Goal: Task Accomplishment & Management: Manage account settings

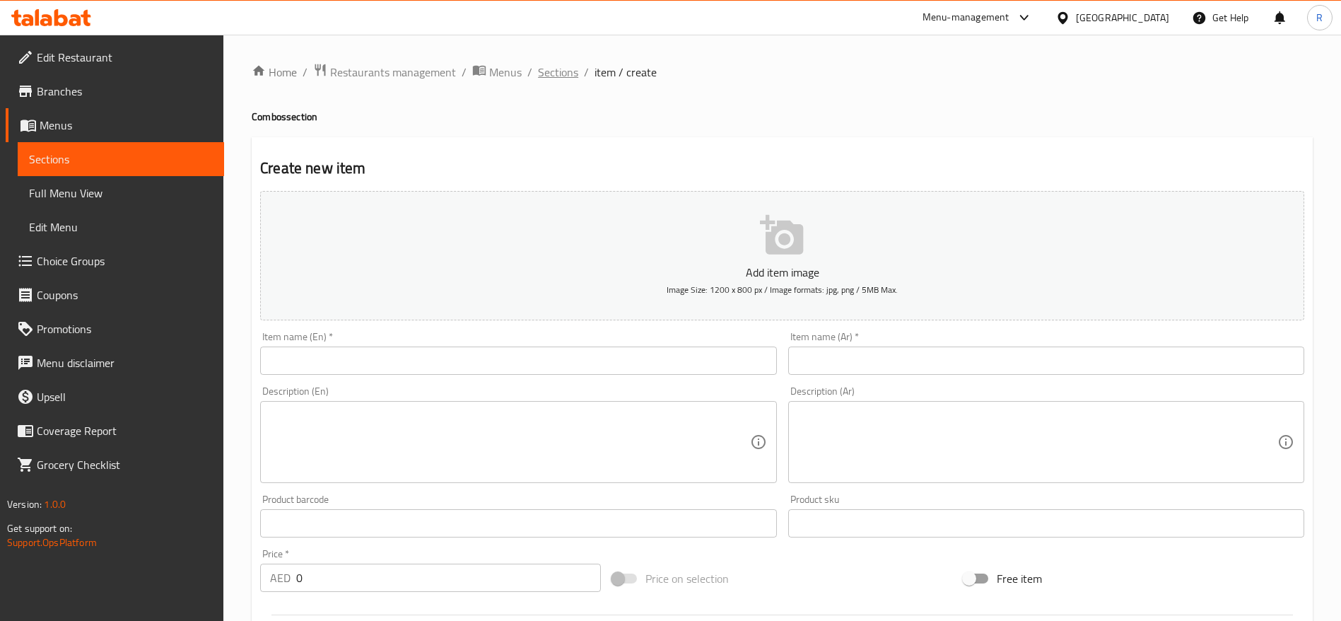
click at [566, 70] on span "Sections" at bounding box center [558, 72] width 40 height 17
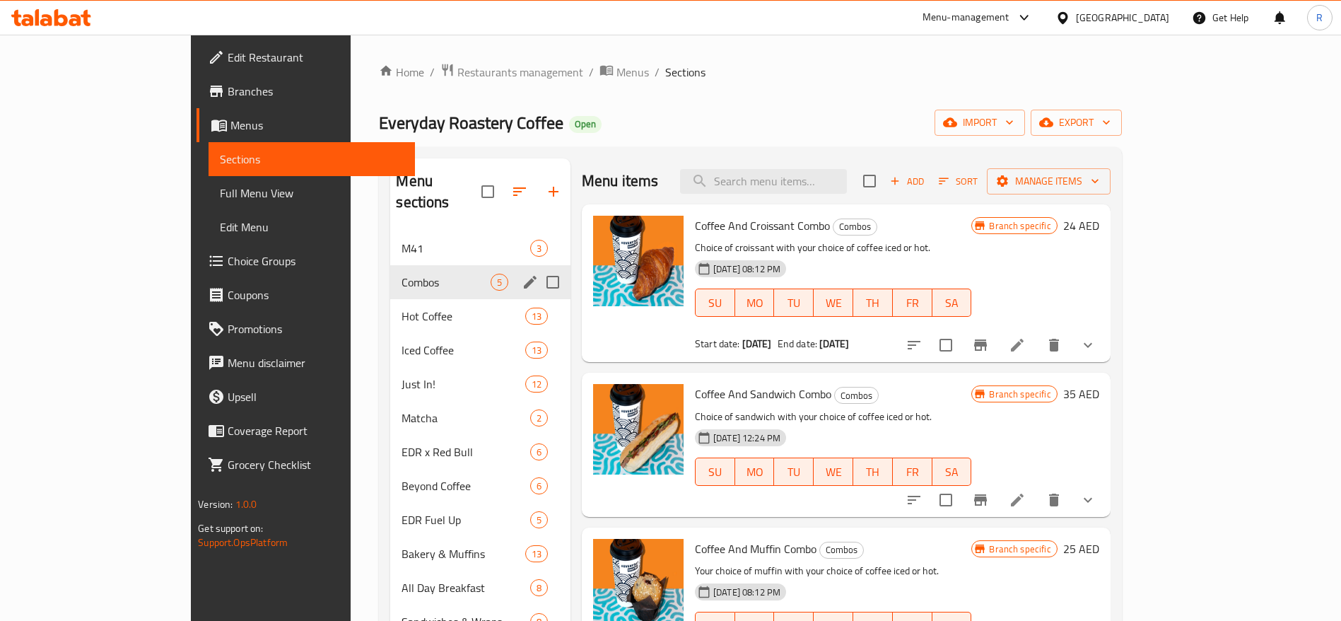
click at [402, 274] on span "Combos" at bounding box center [446, 282] width 88 height 17
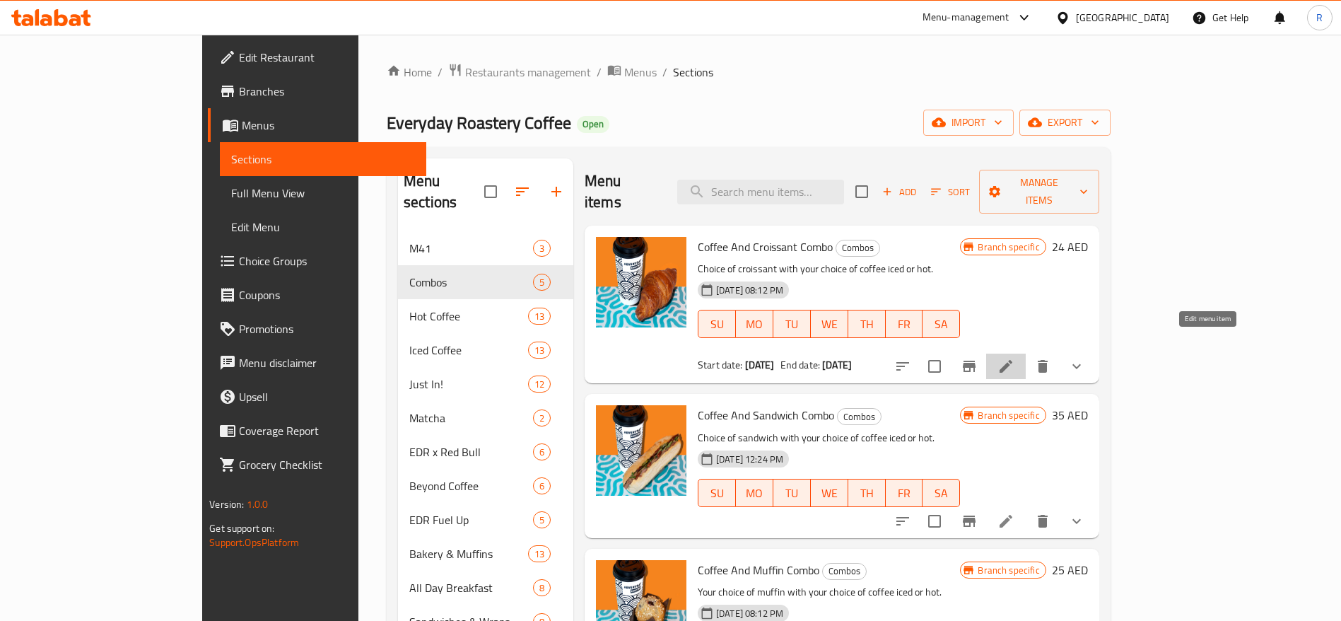
click at [1015, 358] on icon at bounding box center [1006, 366] width 17 height 17
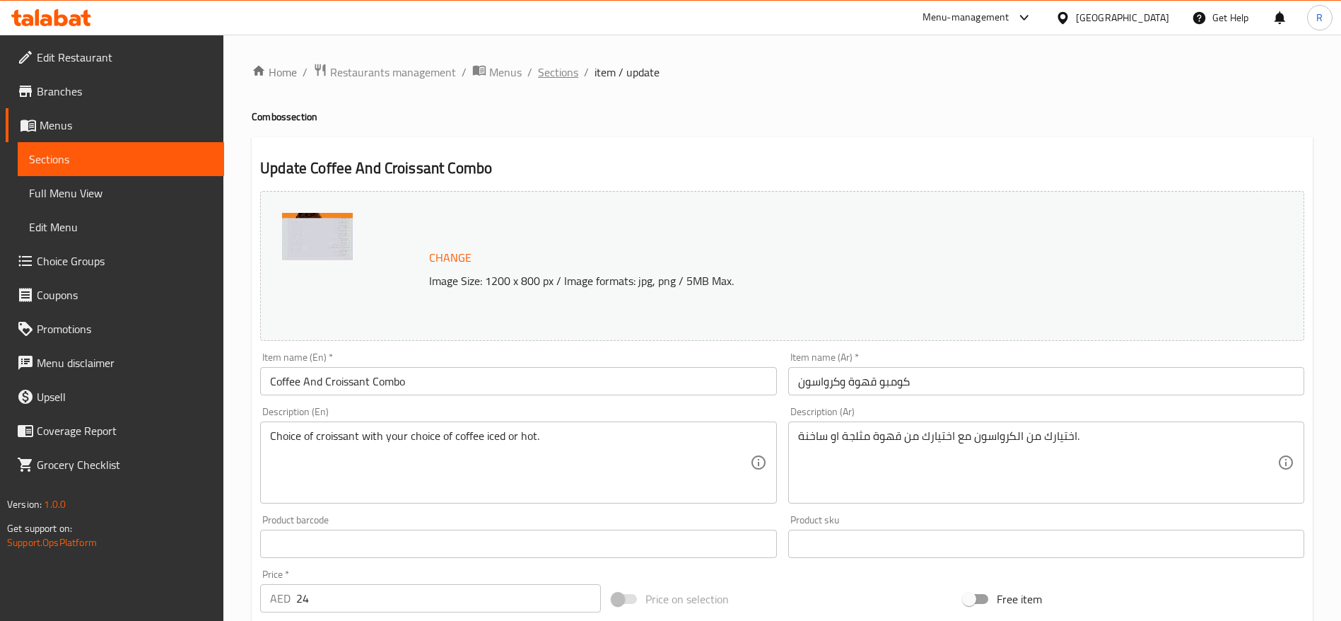
click at [553, 67] on span "Sections" at bounding box center [558, 72] width 40 height 17
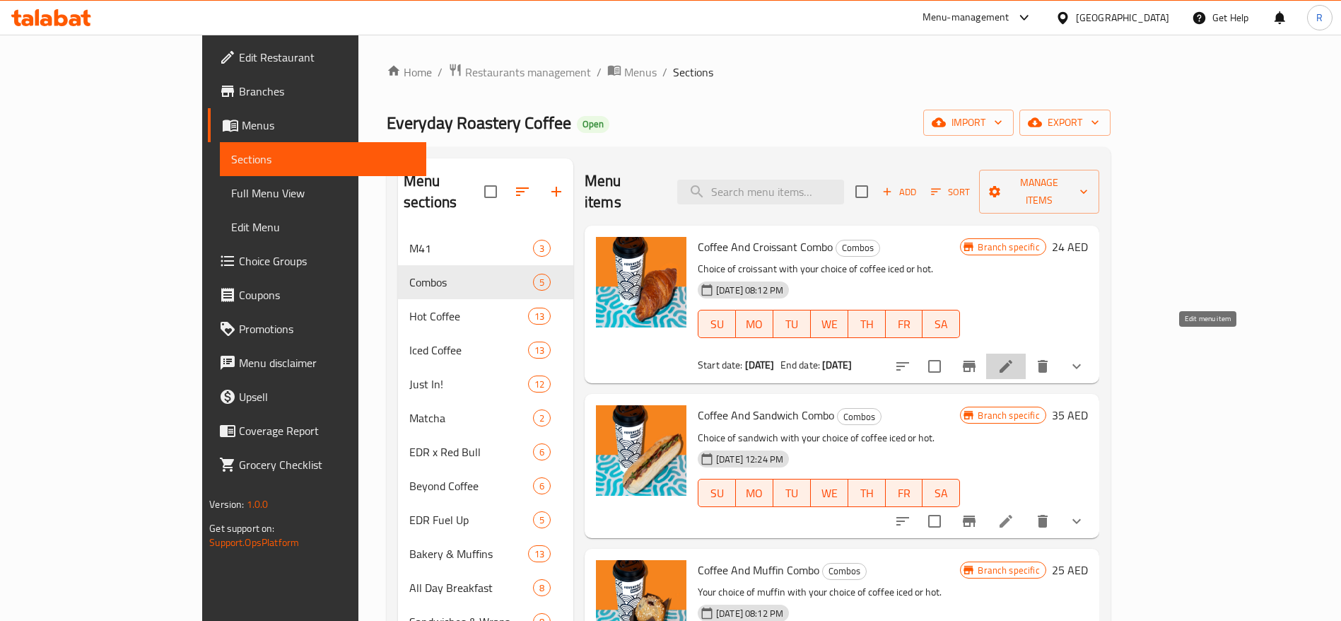
click at [1012, 360] on icon at bounding box center [1006, 366] width 13 height 13
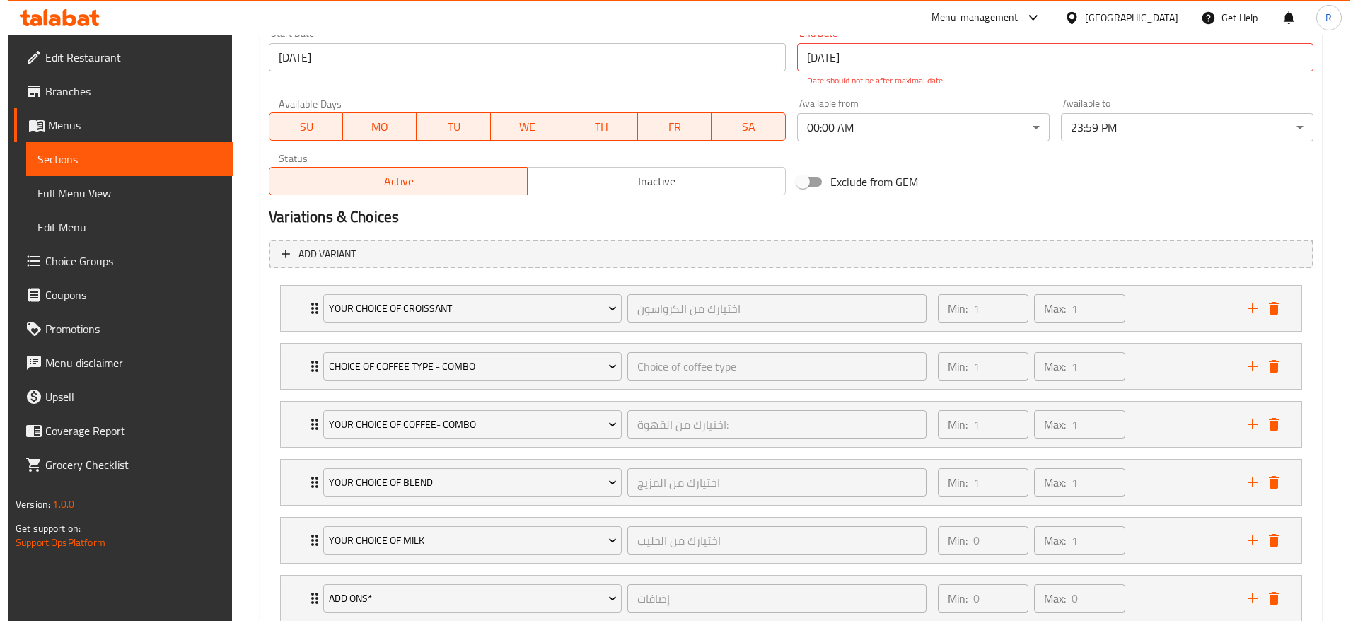
scroll to position [728, 0]
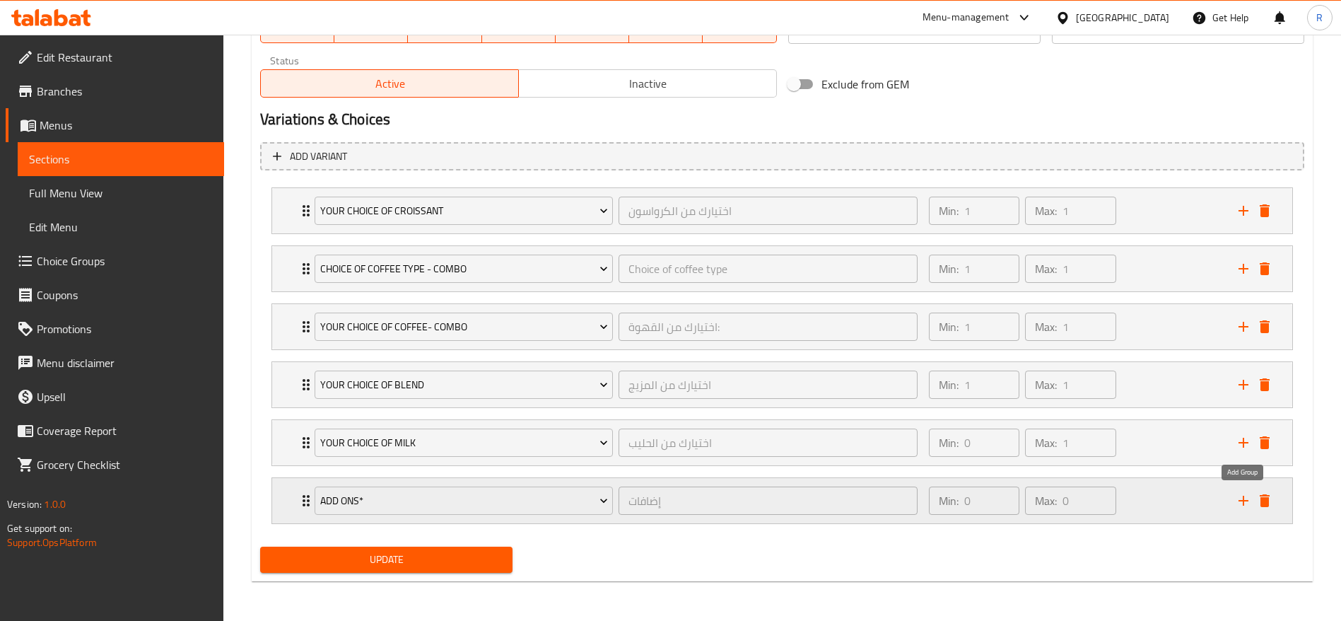
click at [1244, 495] on icon "add" at bounding box center [1243, 500] width 17 height 17
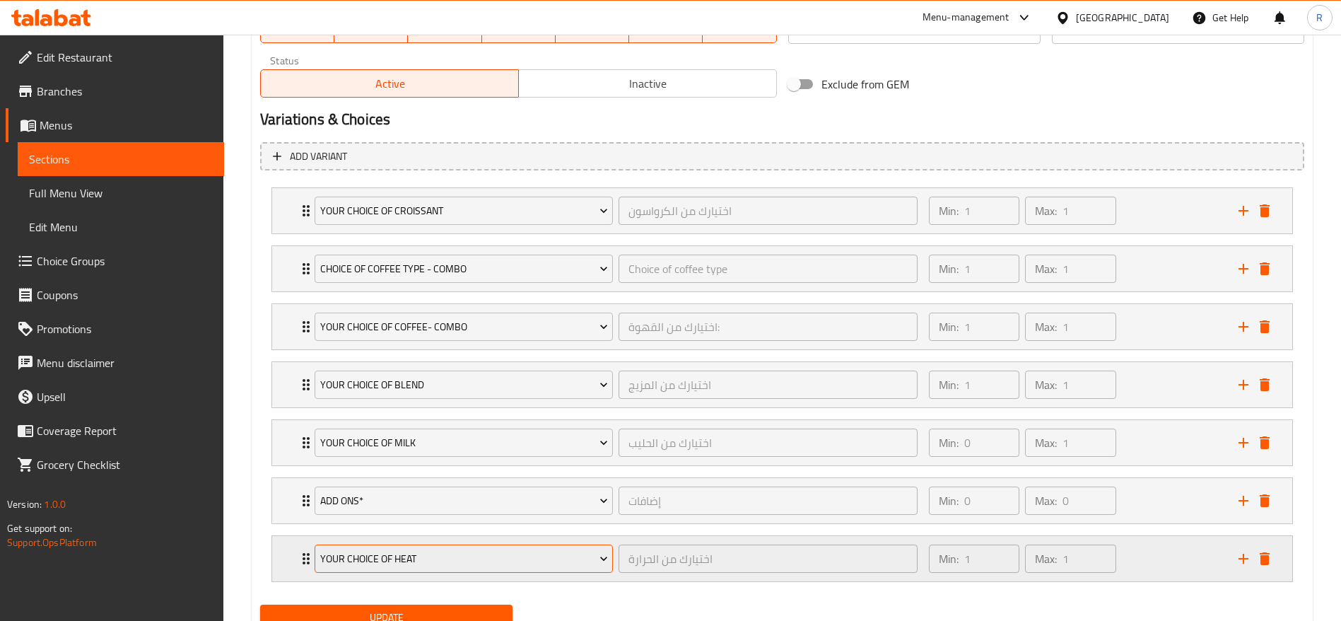
click at [477, 559] on span "Your Choice Of Heat" at bounding box center [464, 559] width 288 height 18
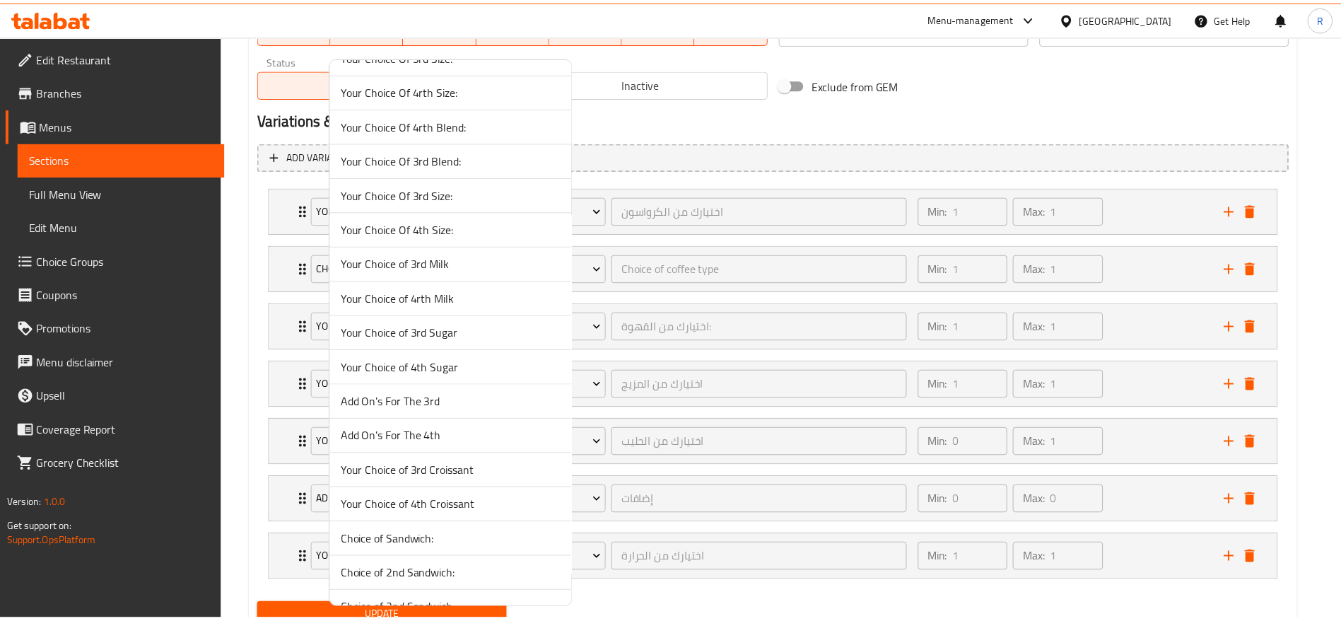
scroll to position [3939, 0]
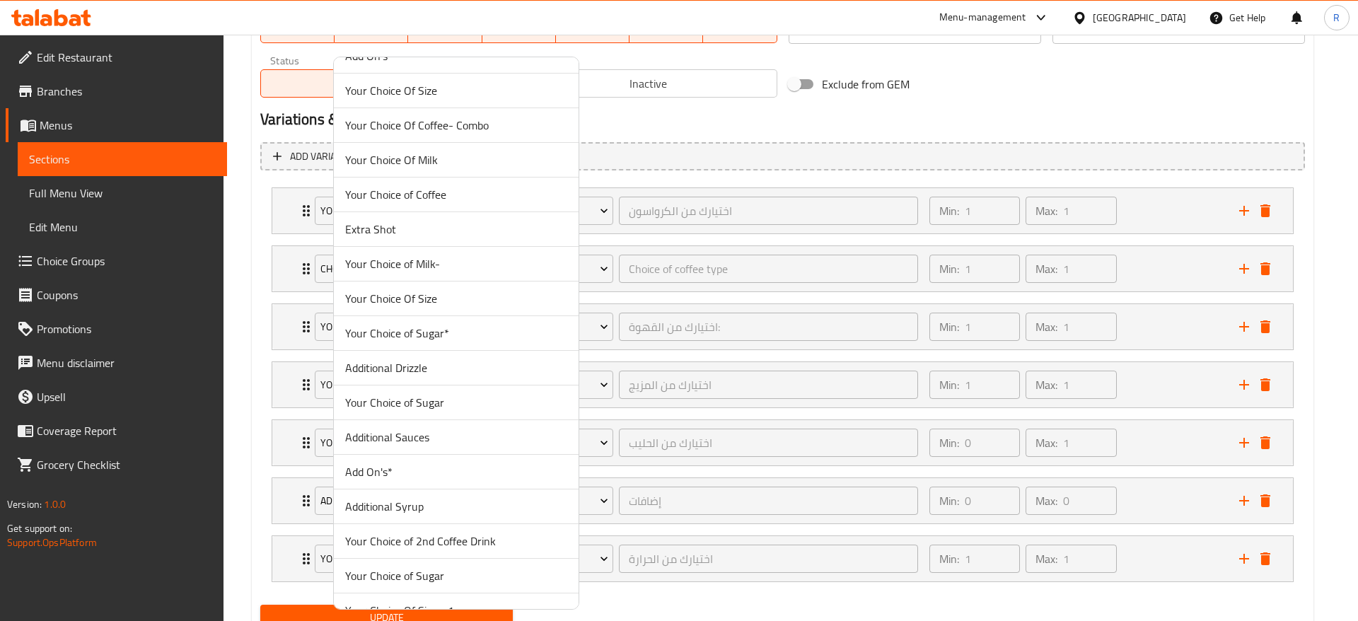
click at [467, 341] on span "Your Choice of Sugar*" at bounding box center [456, 333] width 222 height 17
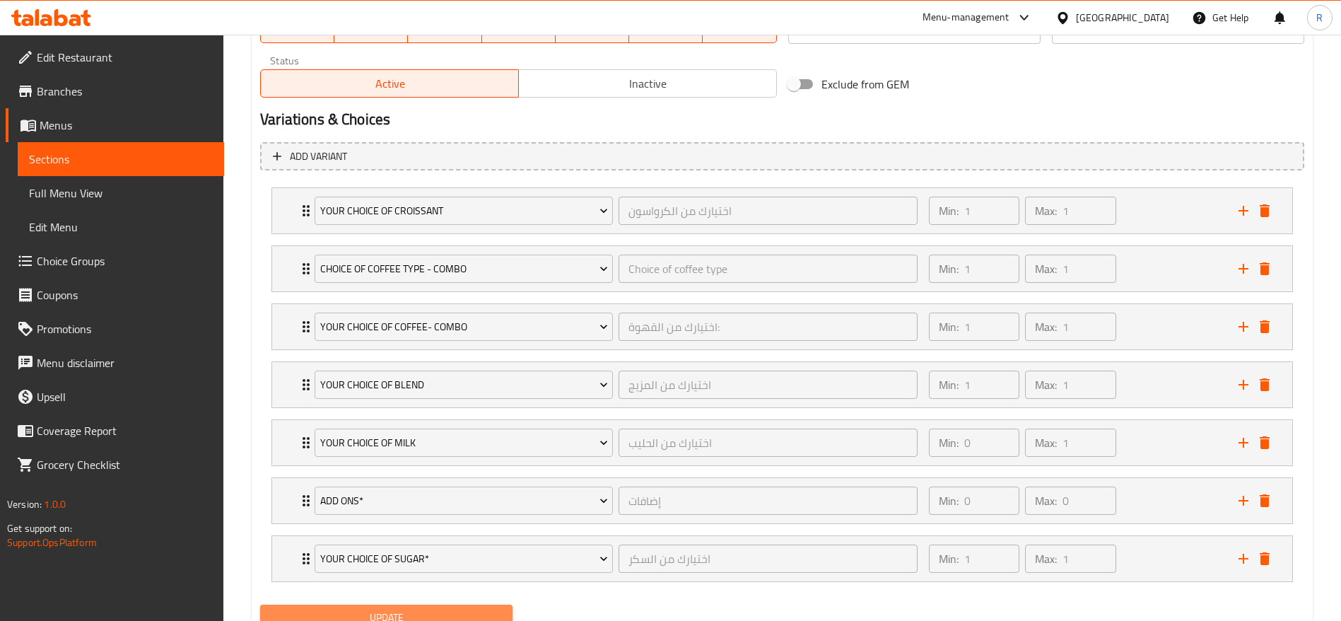
click at [443, 615] on span "Update" at bounding box center [387, 618] width 230 height 18
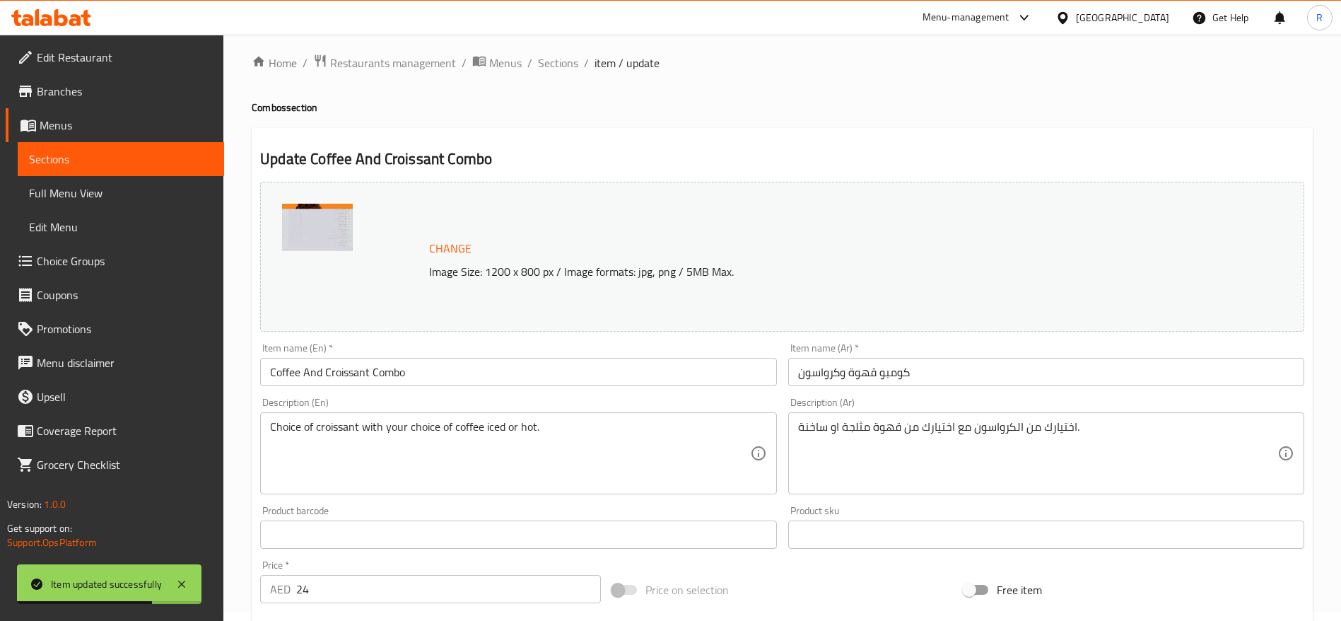
scroll to position [0, 0]
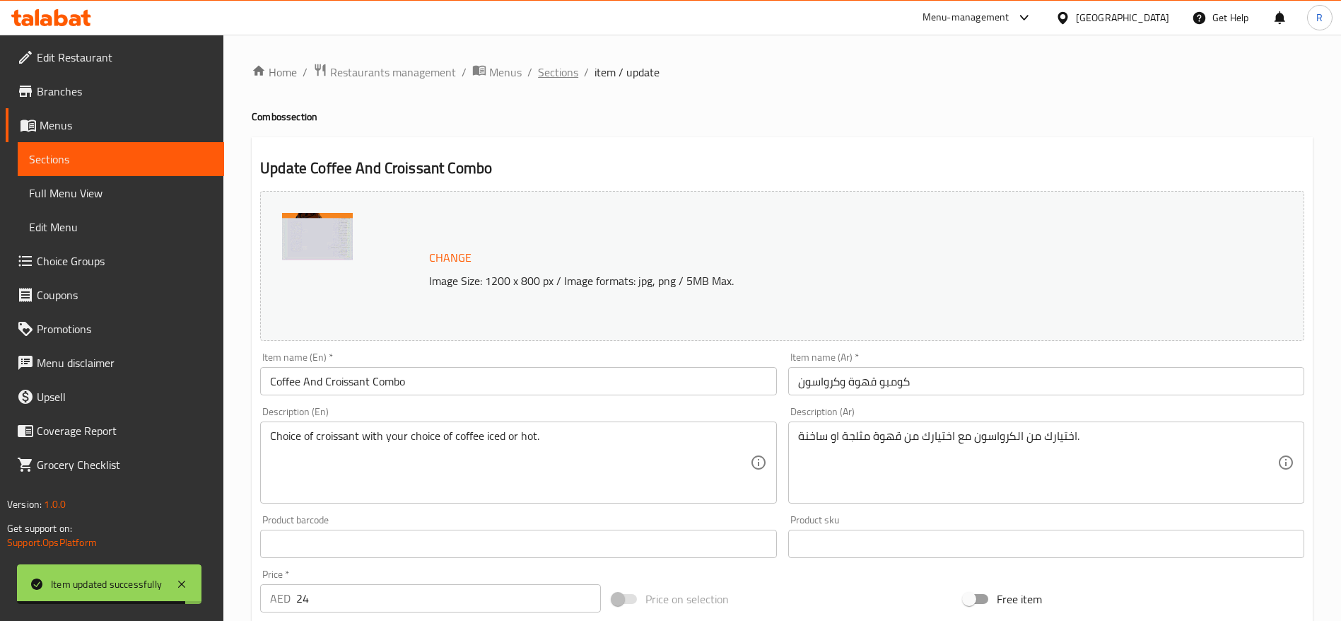
click at [551, 71] on span "Sections" at bounding box center [558, 72] width 40 height 17
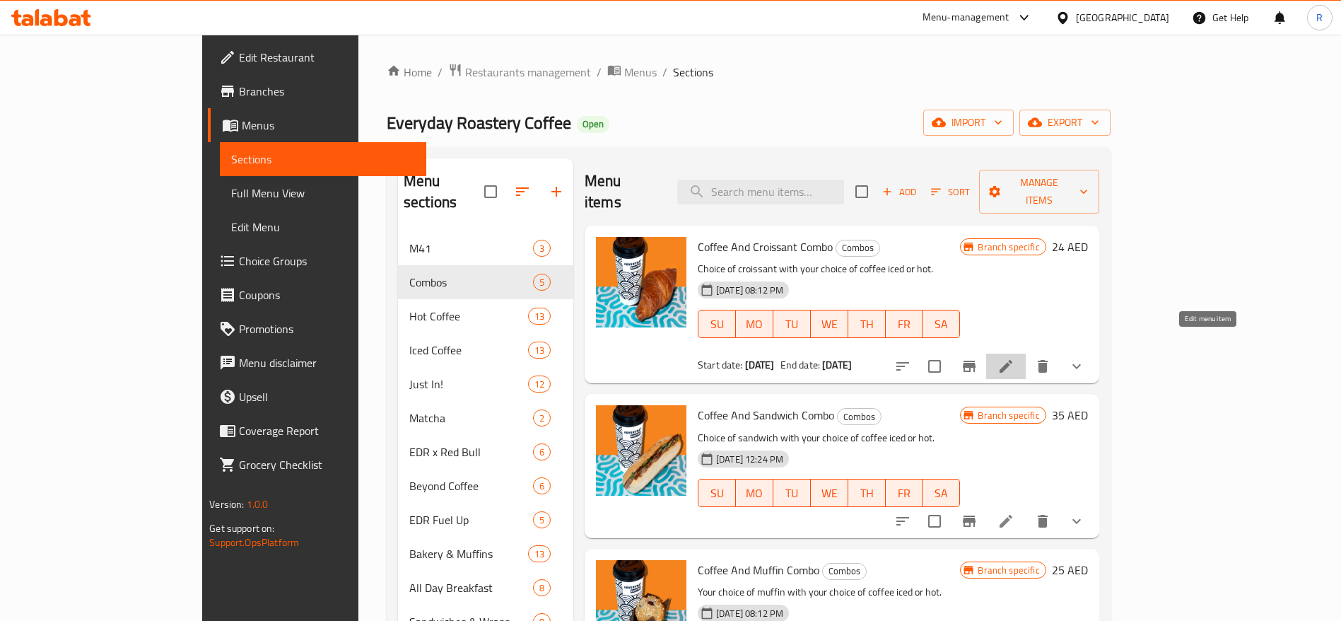
click at [1015, 358] on icon at bounding box center [1006, 366] width 17 height 17
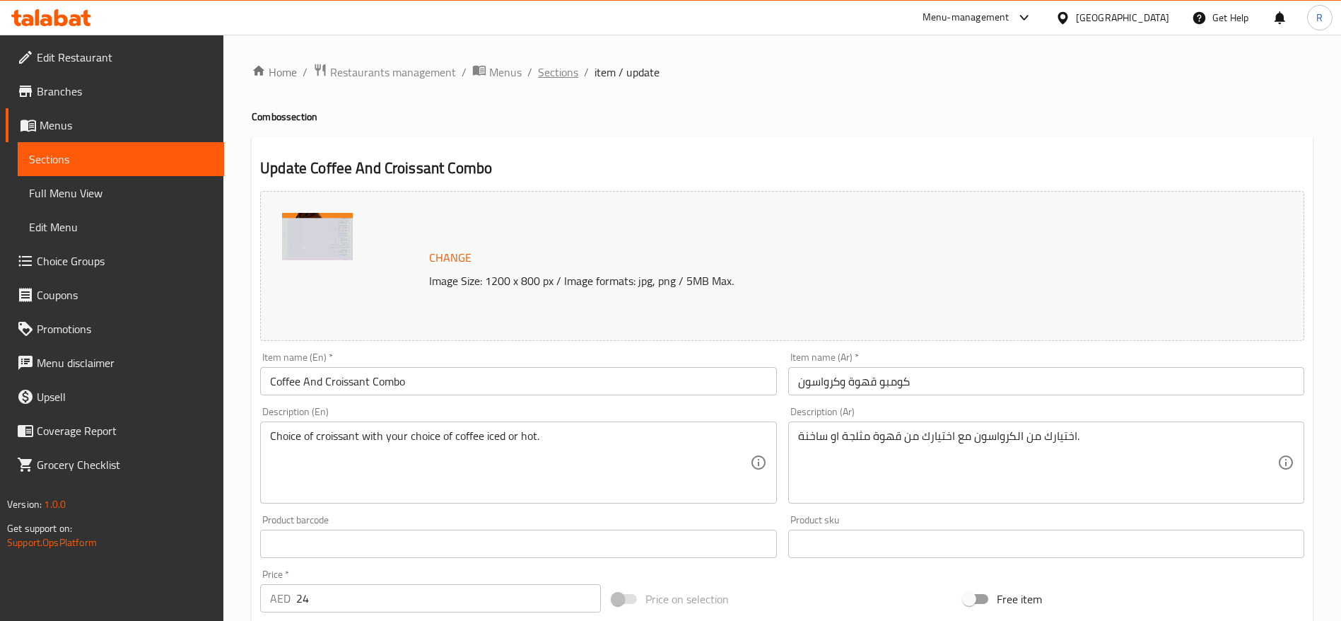
click at [573, 69] on span "Sections" at bounding box center [558, 72] width 40 height 17
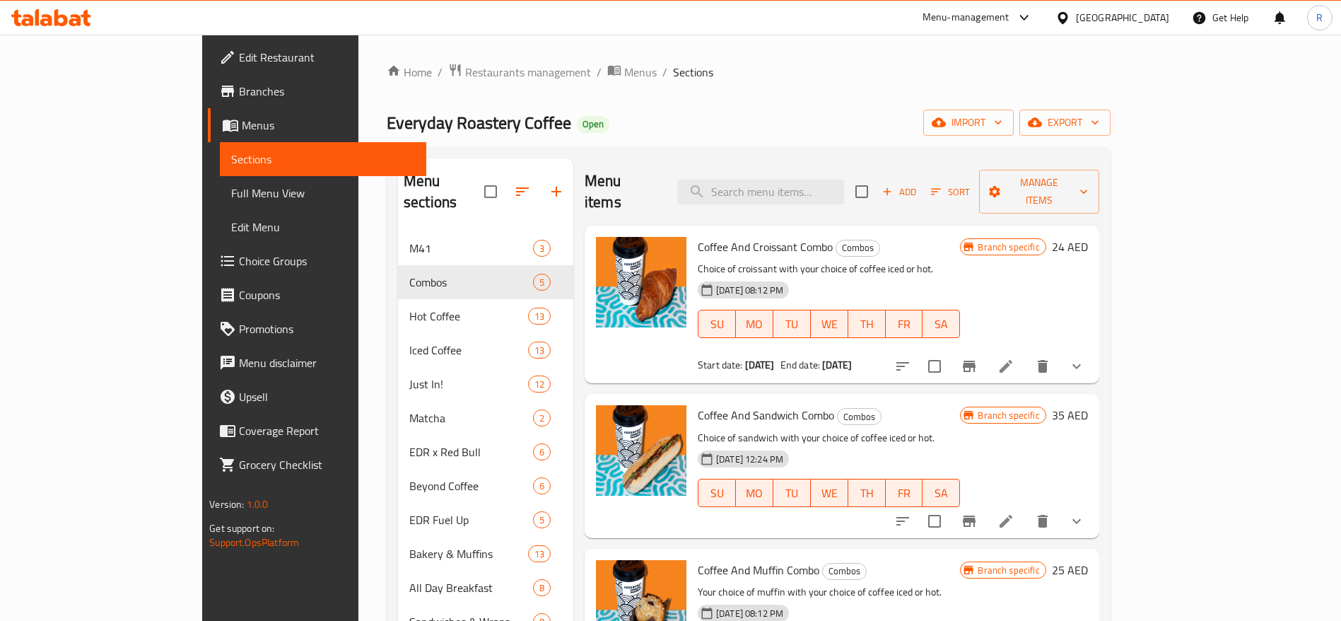
click at [1026, 508] on li at bounding box center [1006, 520] width 40 height 25
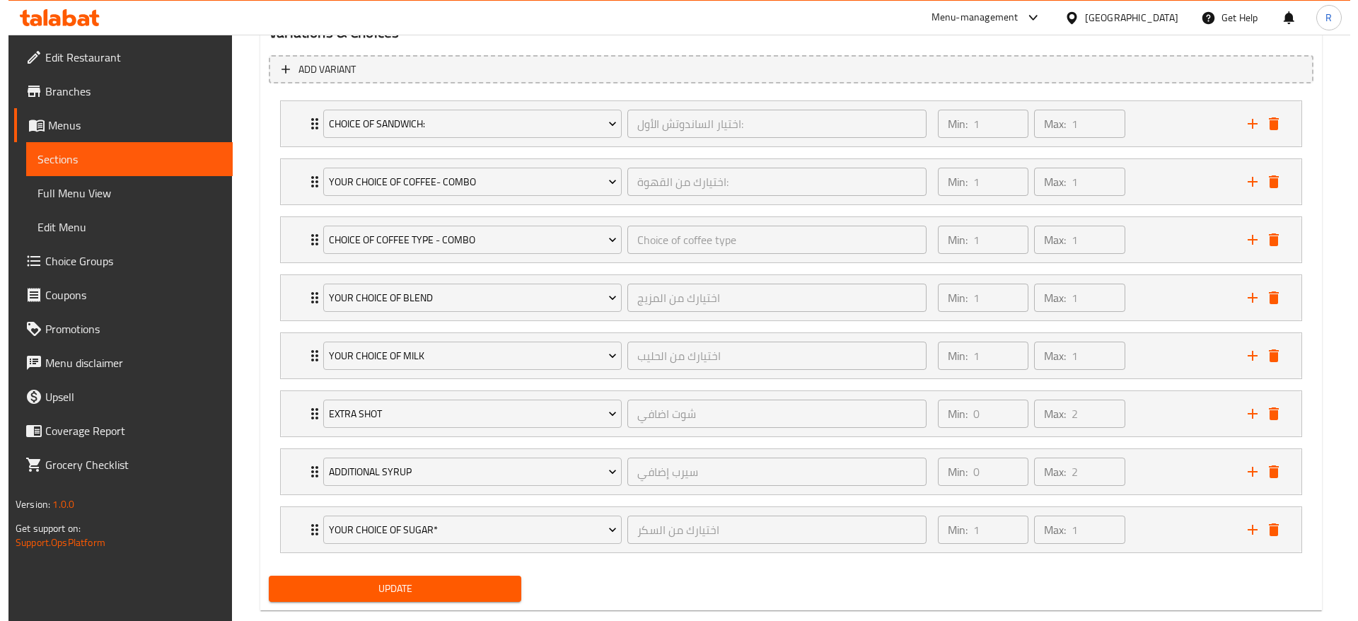
scroll to position [797, 0]
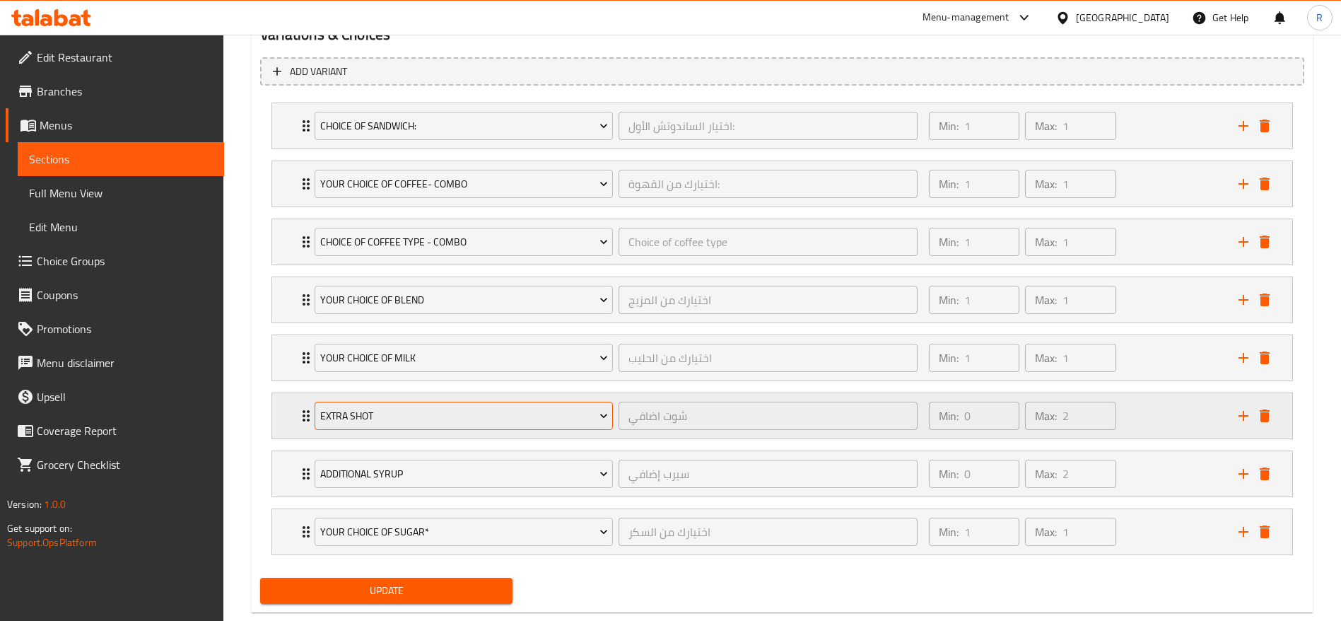
click at [477, 414] on span "Extra Shot" at bounding box center [464, 416] width 288 height 18
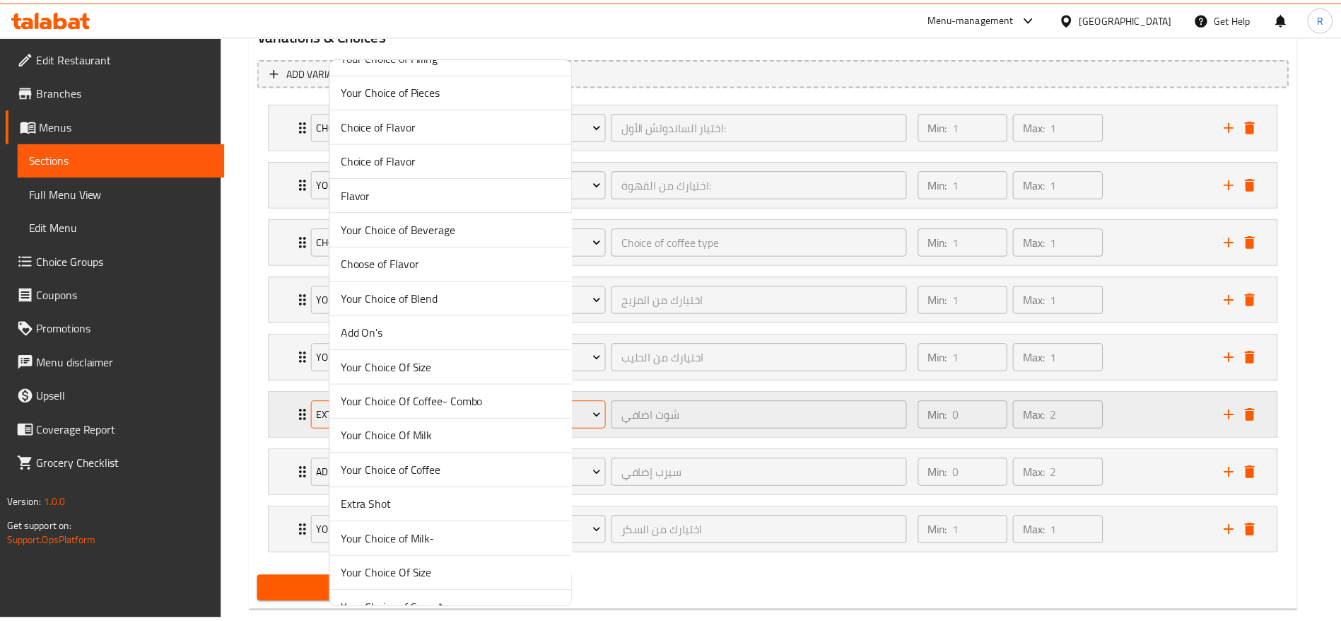
scroll to position [4078, 0]
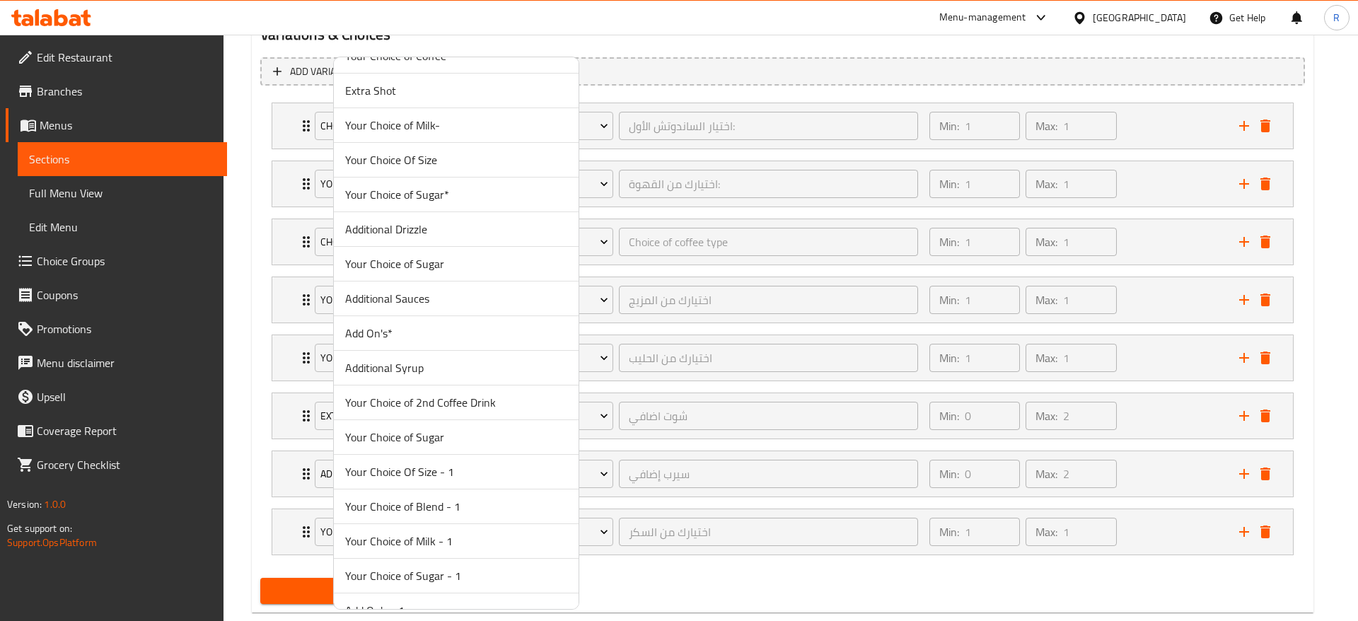
click at [415, 339] on span "Add On's*" at bounding box center [456, 333] width 222 height 17
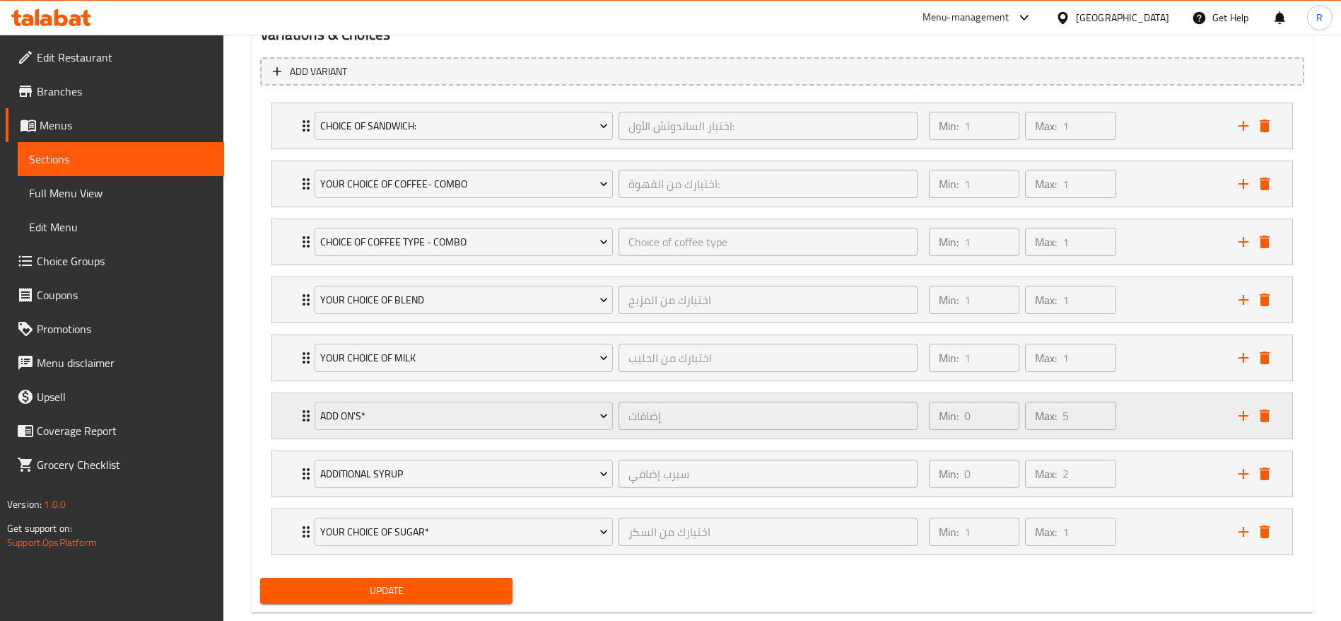
click at [287, 412] on div "Add On's* إضافات ​ Min: 0 ​ Max: 5 ​" at bounding box center [782, 415] width 1020 height 45
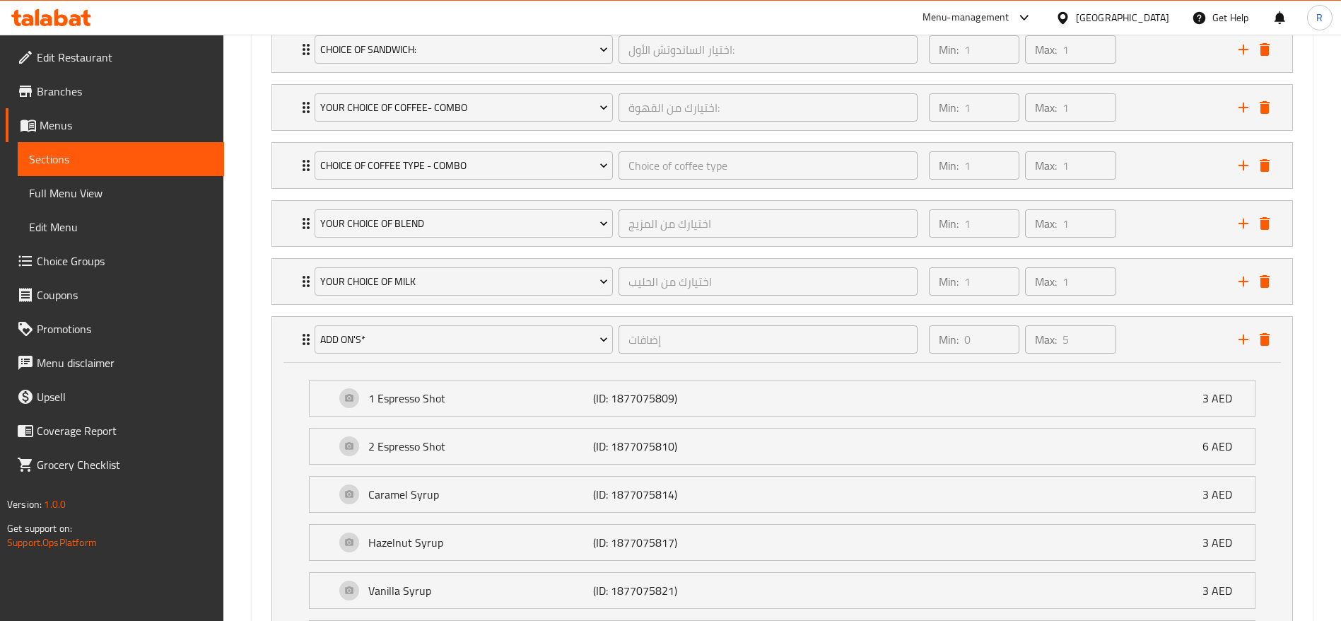
scroll to position [856, 0]
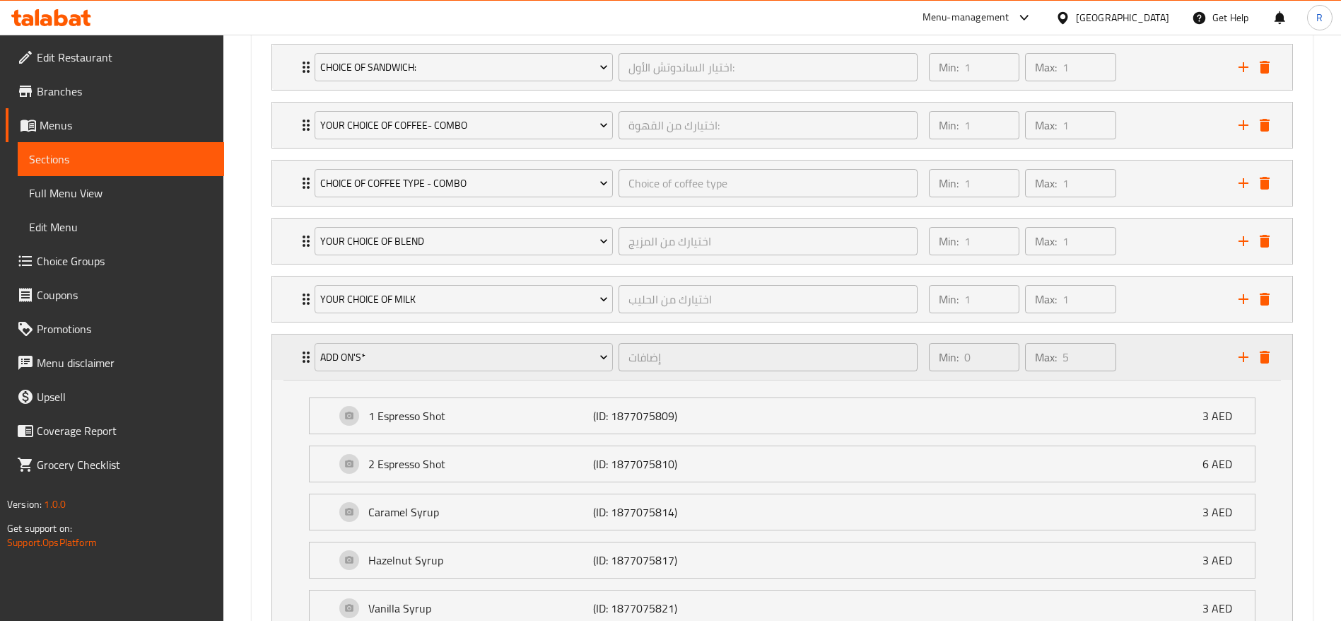
click at [302, 362] on icon "Expand" at bounding box center [306, 357] width 17 height 17
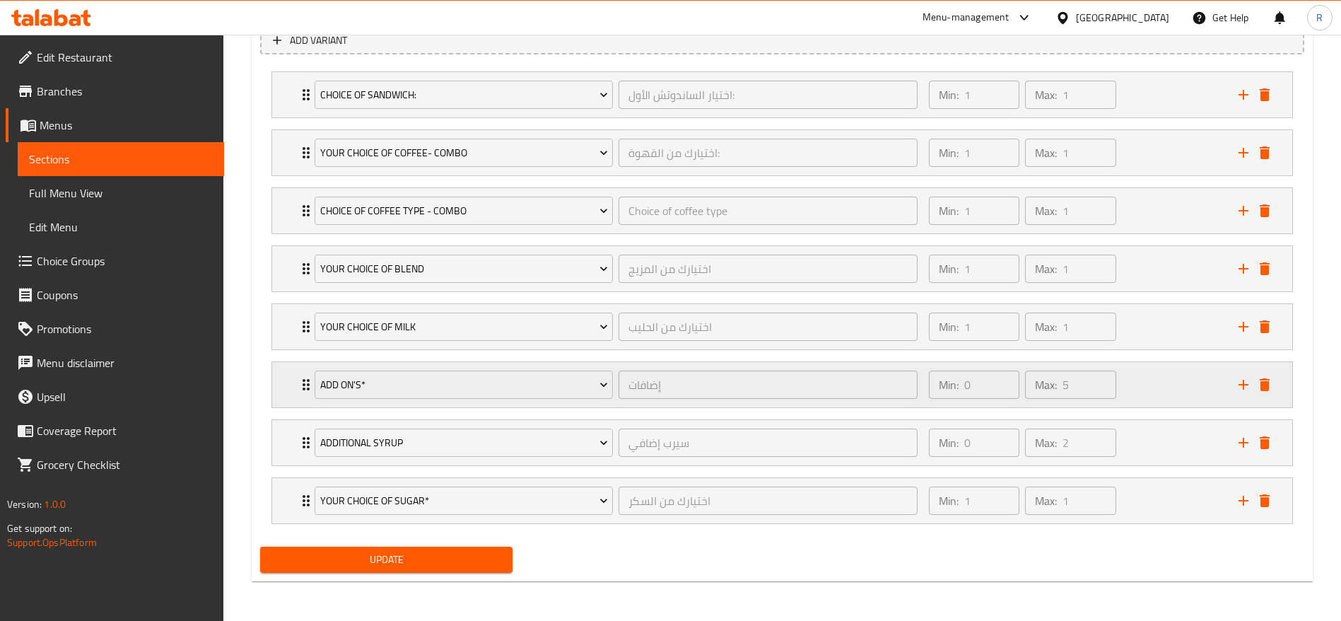
scroll to position [828, 0]
click at [1267, 448] on icon "delete" at bounding box center [1265, 442] width 10 height 13
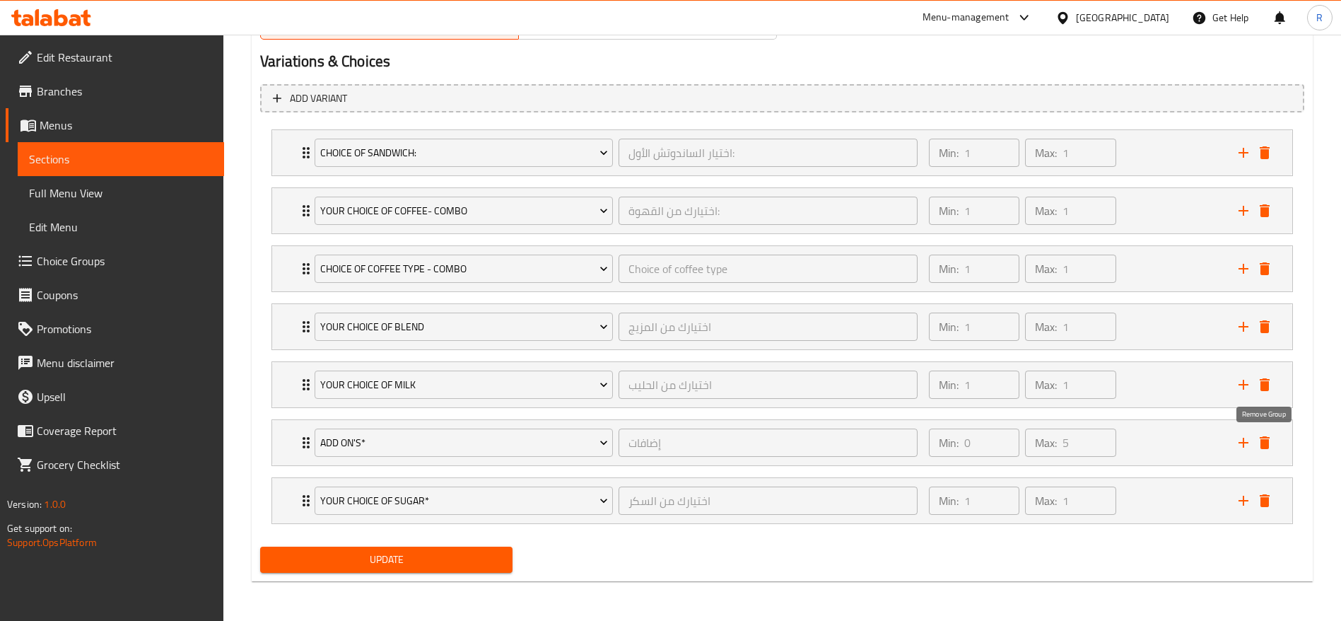
scroll to position [770, 0]
click at [421, 559] on span "Update" at bounding box center [387, 560] width 230 height 18
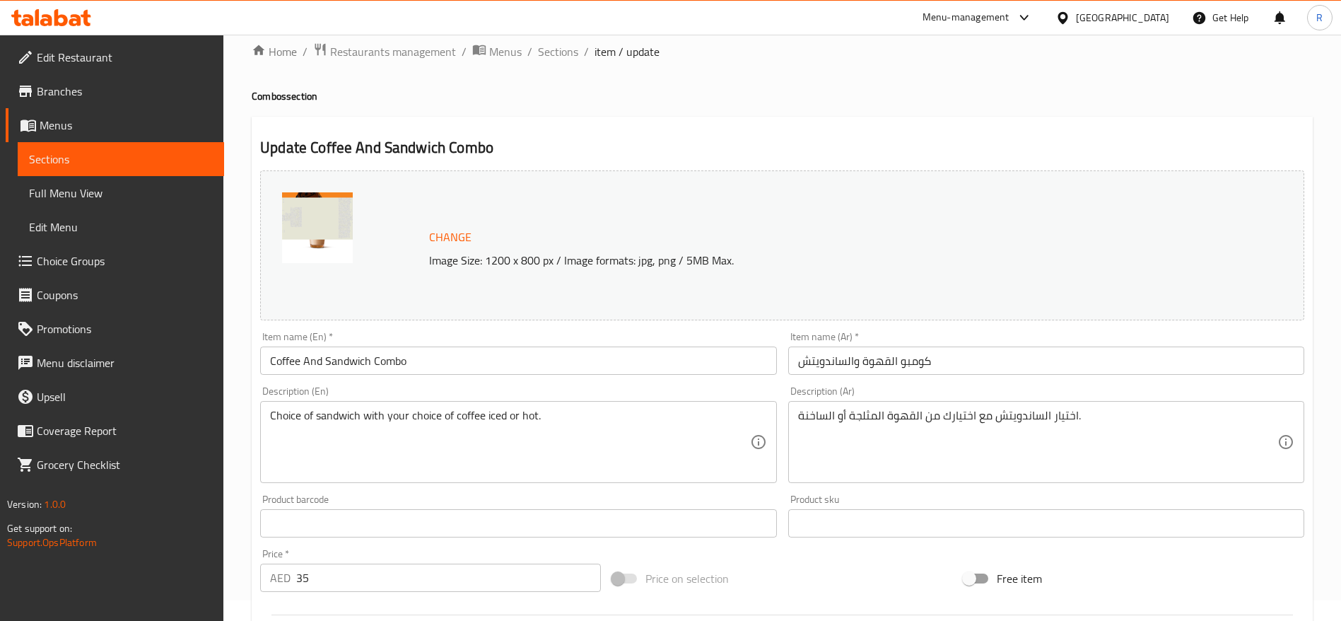
scroll to position [18, 0]
click at [555, 51] on span "Sections" at bounding box center [558, 54] width 40 height 17
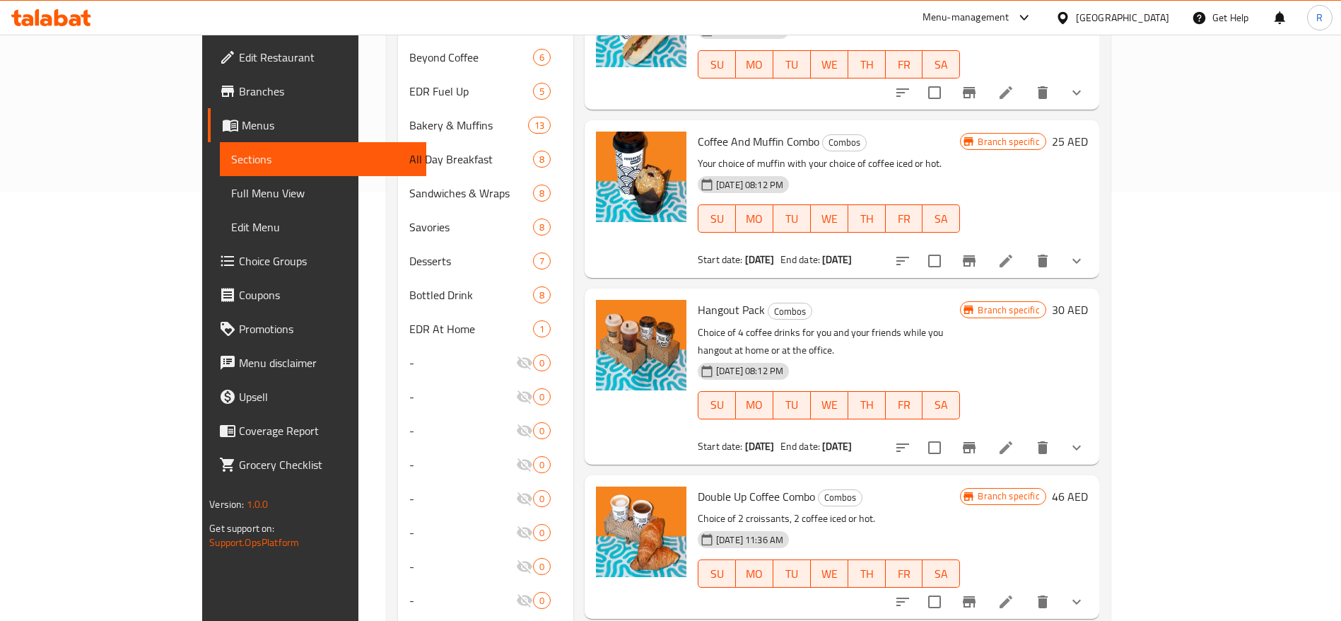
scroll to position [421, 0]
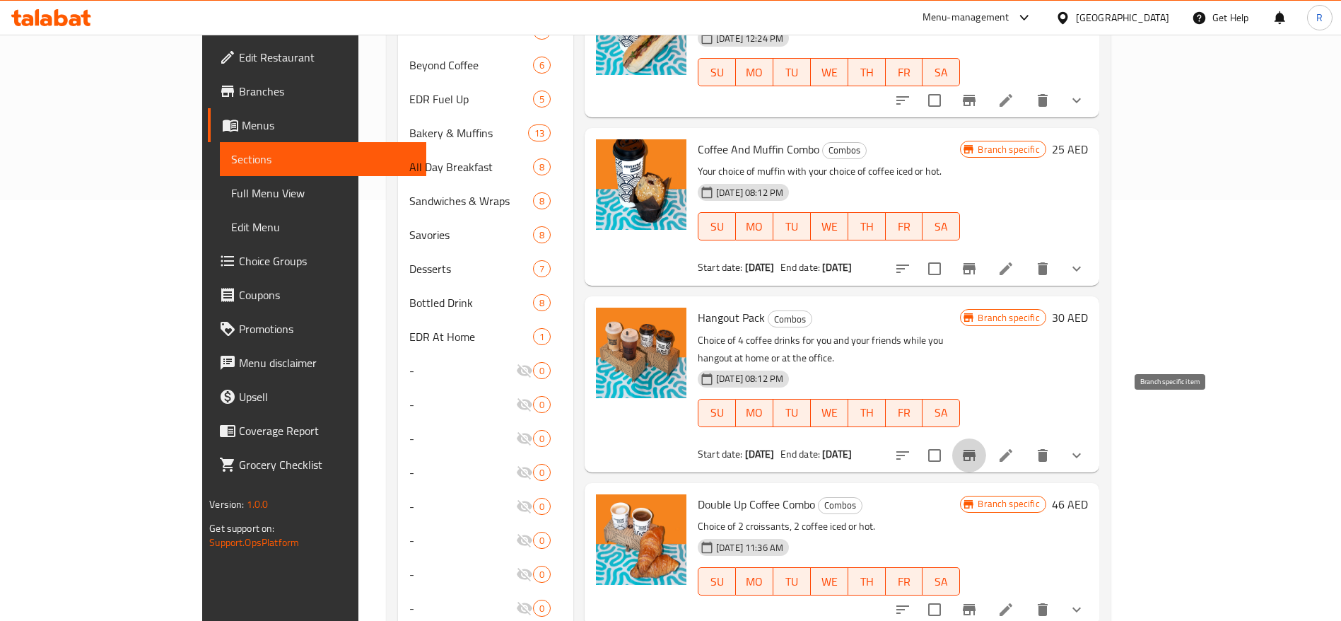
click at [978, 447] on icon "Branch-specific-item" at bounding box center [969, 455] width 17 height 17
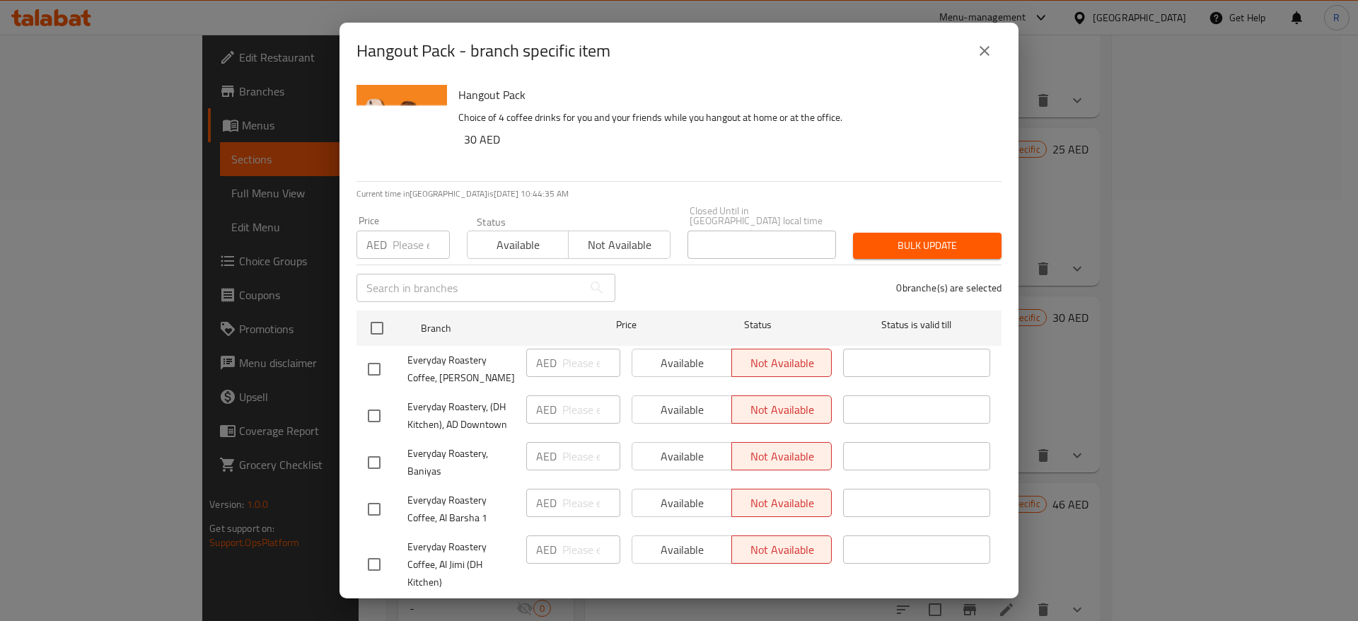
click at [986, 42] on icon "close" at bounding box center [984, 50] width 17 height 17
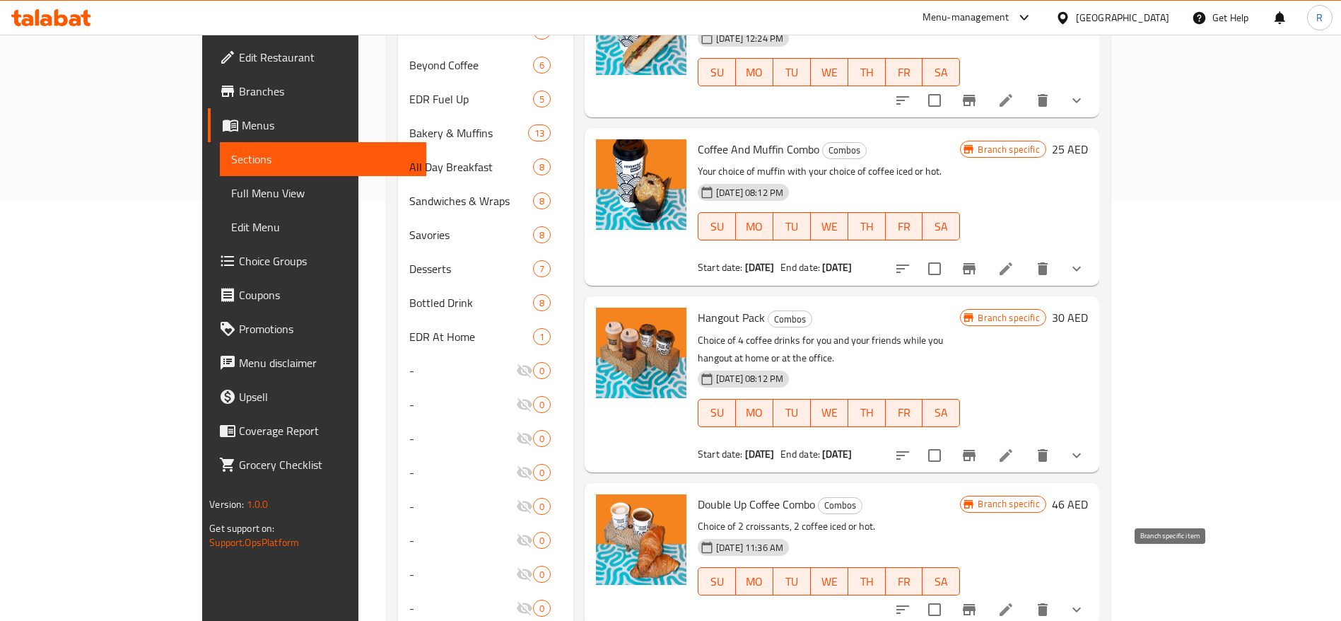
click at [976, 604] on icon "Branch-specific-item" at bounding box center [969, 609] width 13 height 11
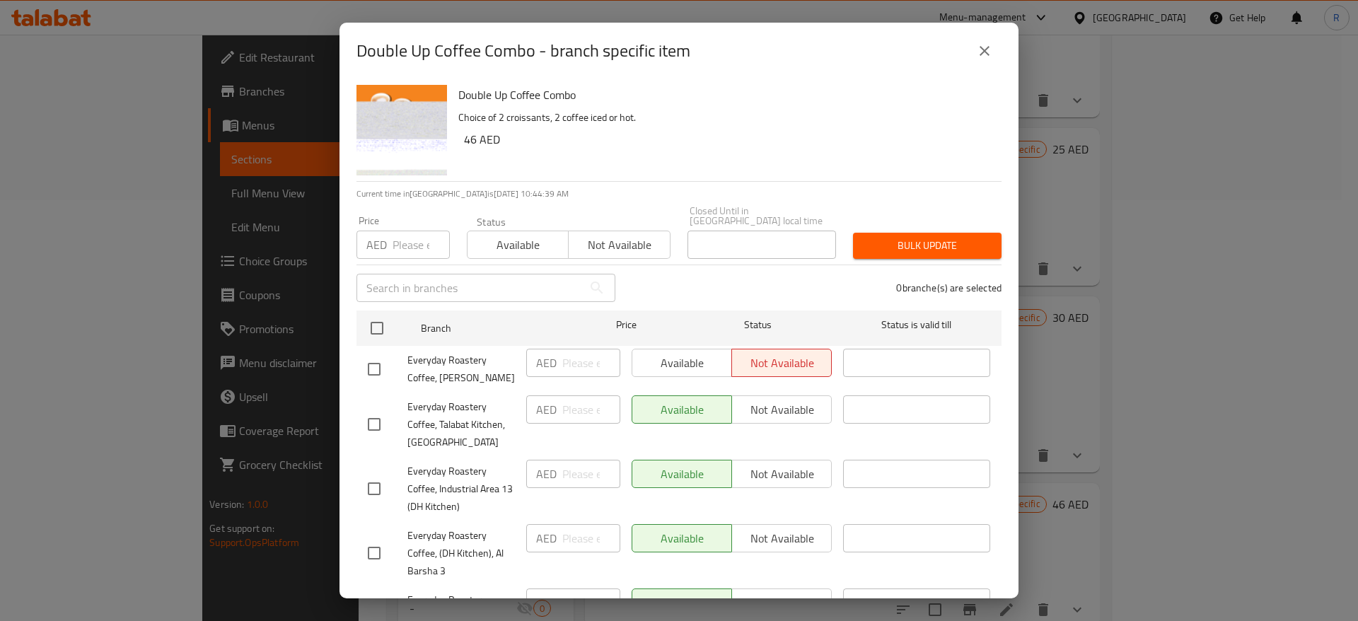
click at [621, 249] on span "Not available" at bounding box center [619, 245] width 90 height 21
click at [502, 249] on span "Available" at bounding box center [518, 245] width 90 height 21
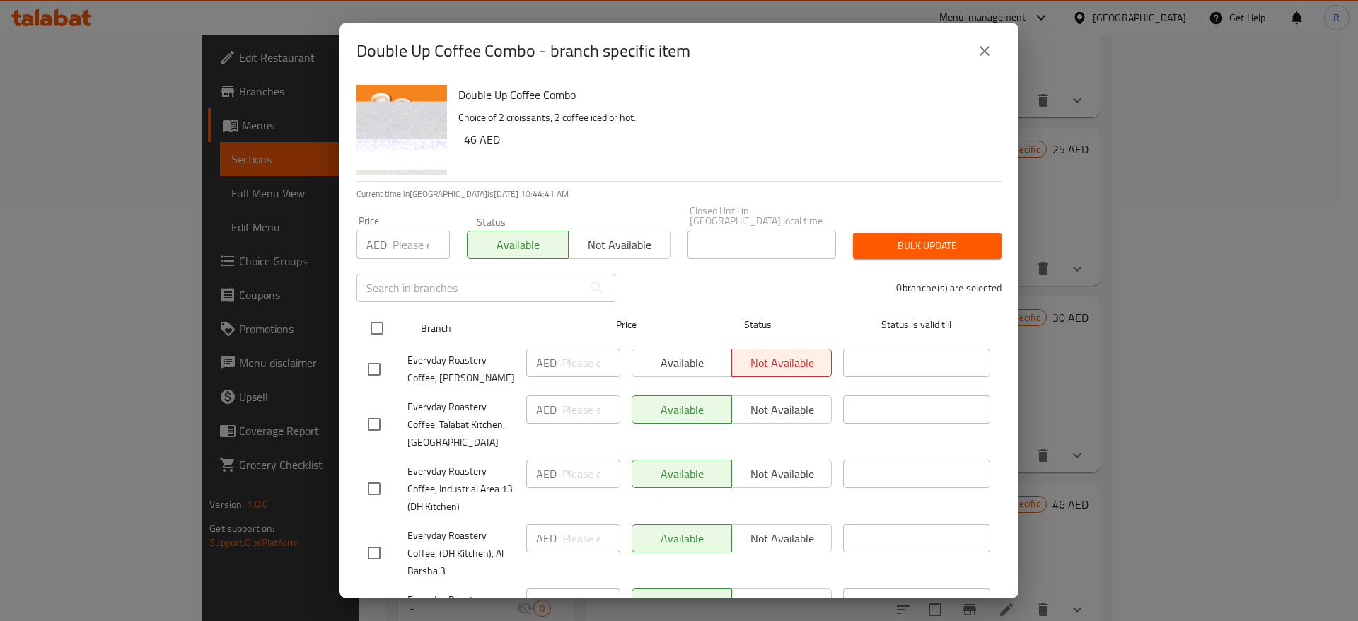
click at [380, 325] on input "checkbox" at bounding box center [377, 328] width 30 height 30
checkbox input "true"
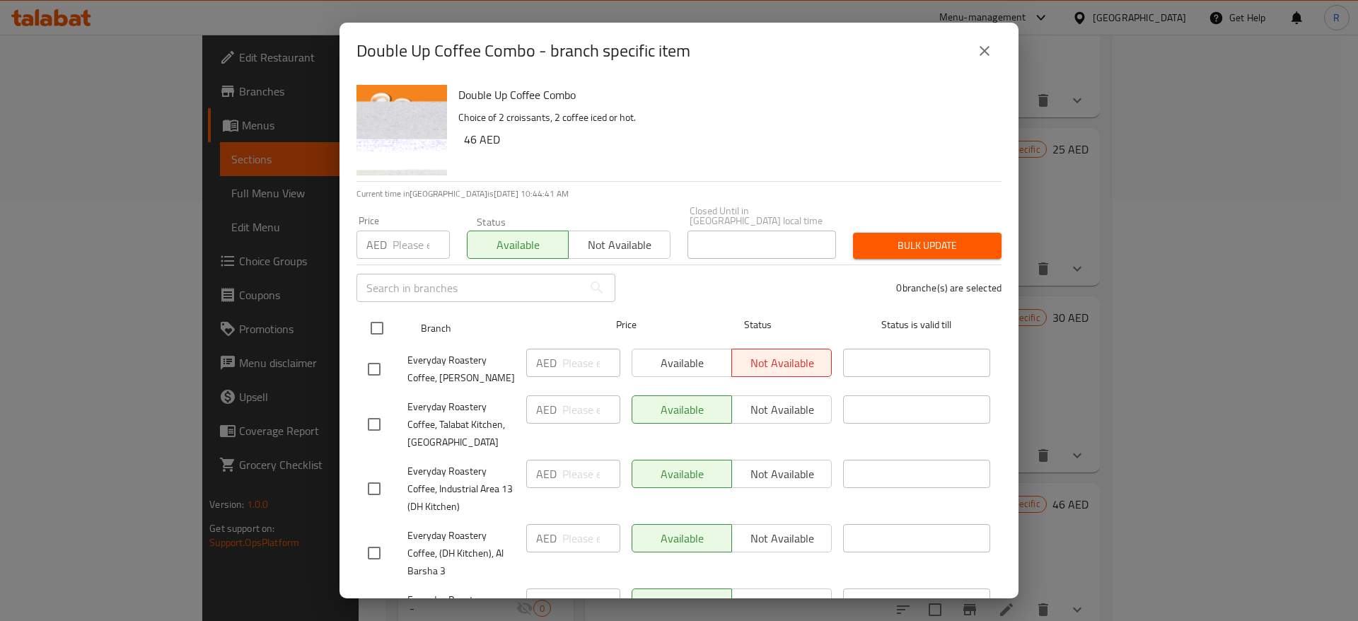
checkbox input "true"
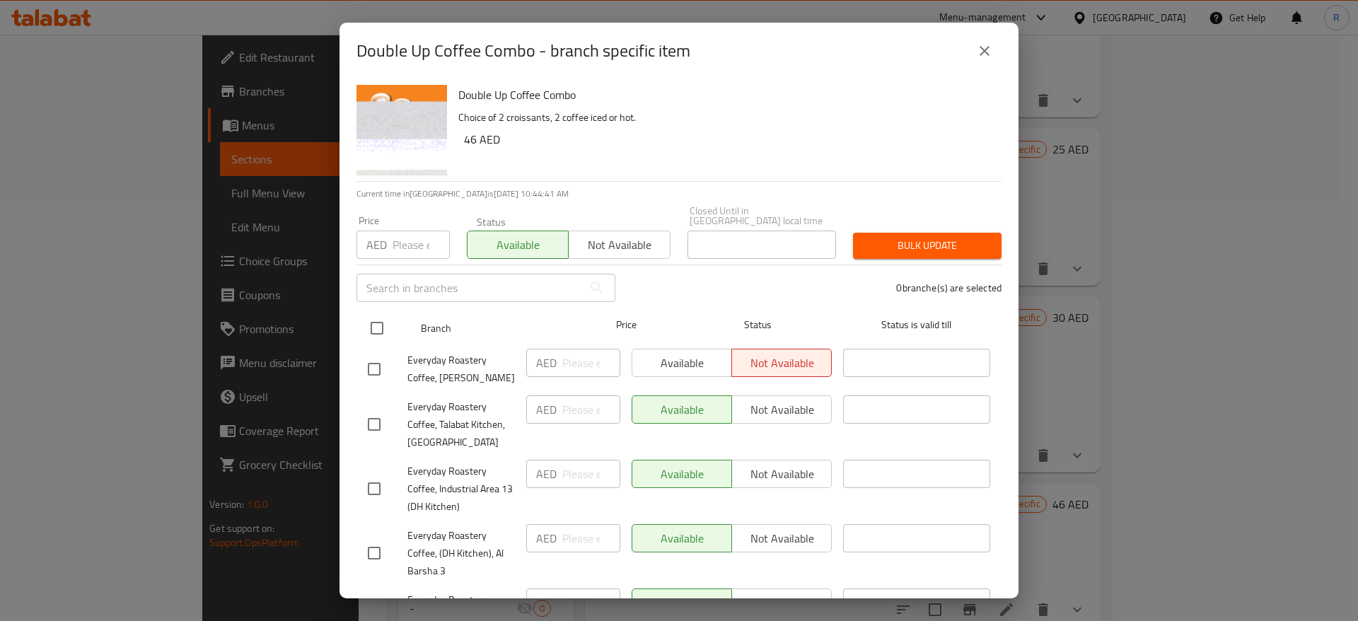
checkbox input "true"
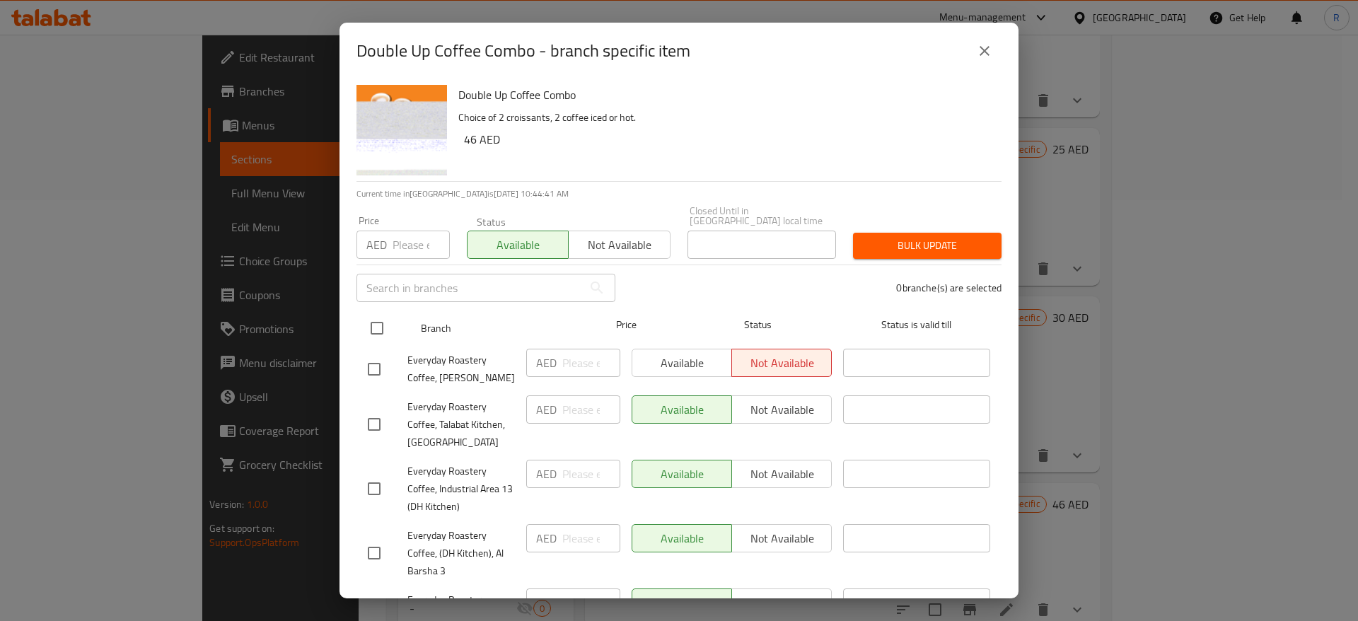
checkbox input "true"
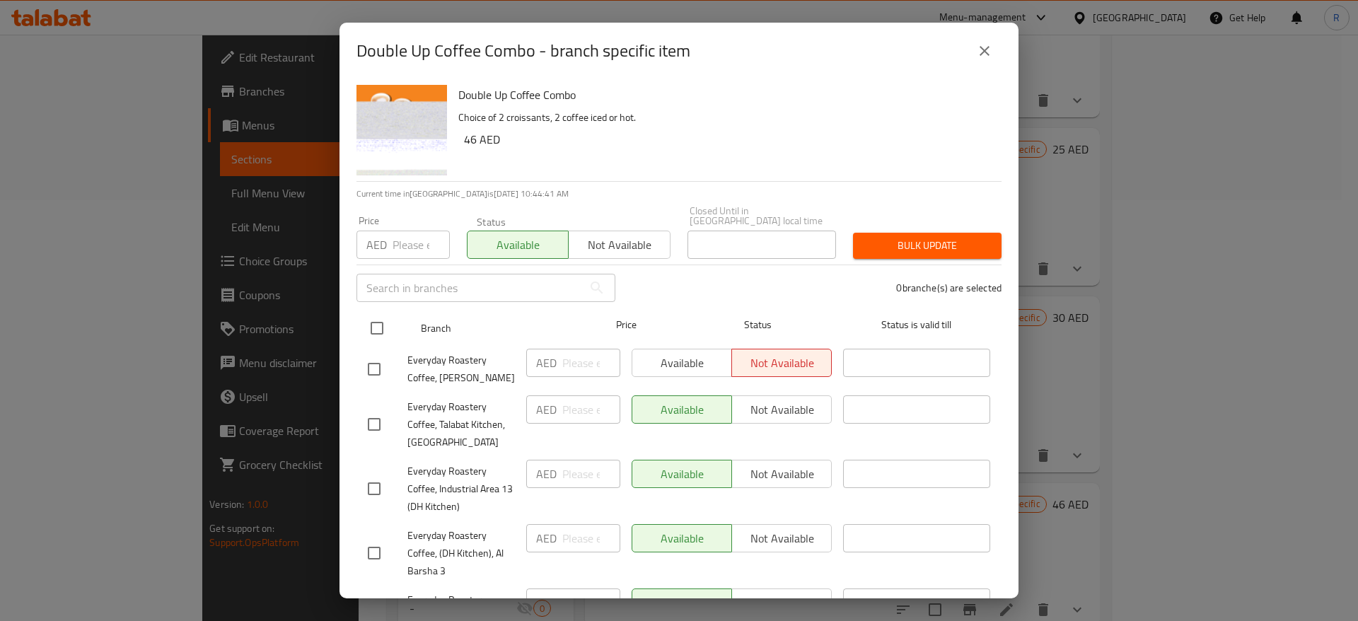
checkbox input "true"
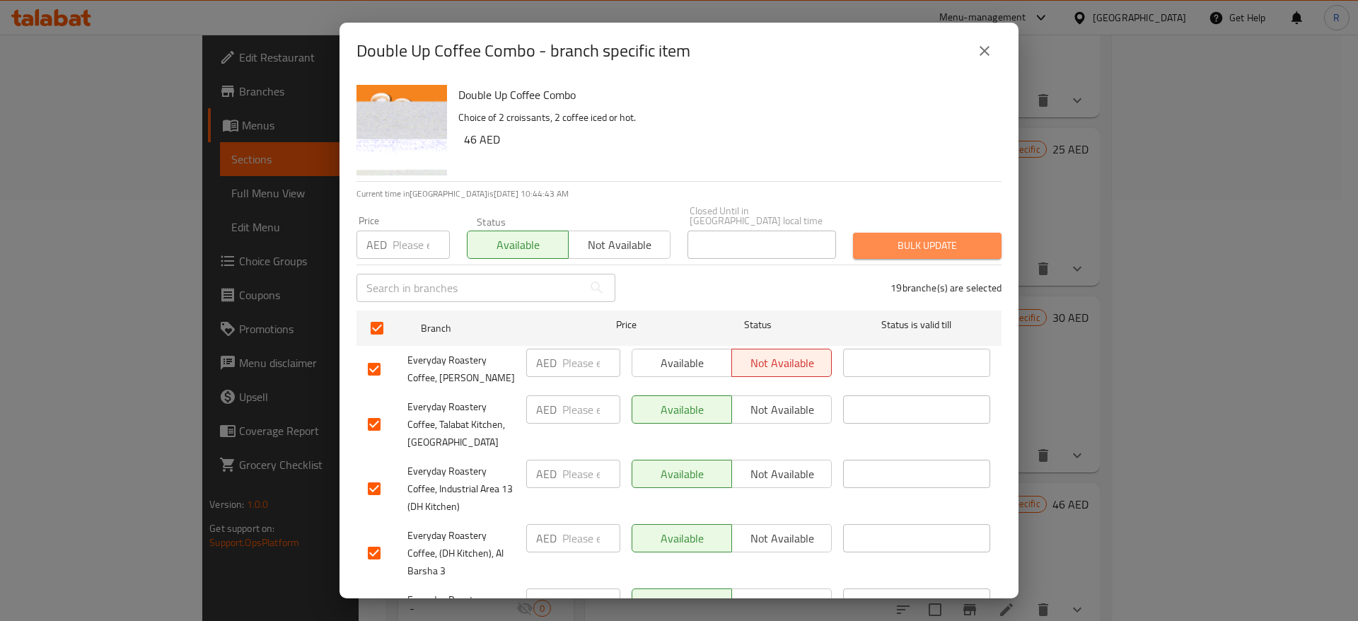
click at [940, 242] on span "Bulk update" at bounding box center [927, 246] width 126 height 18
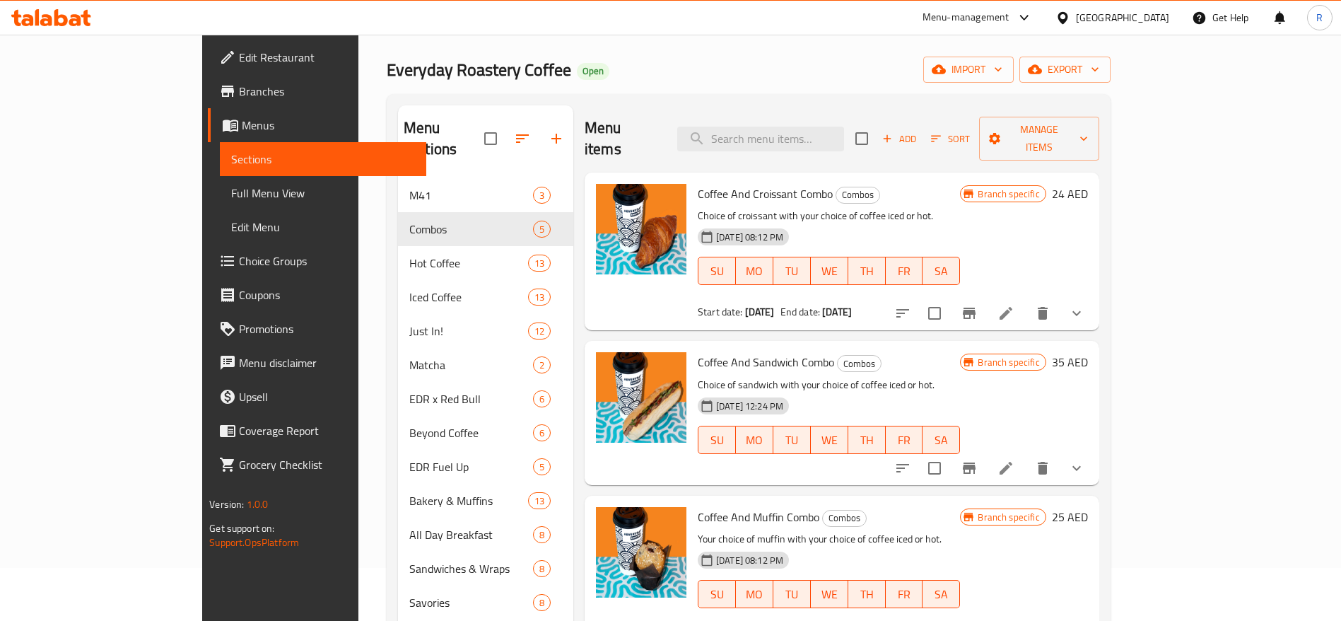
scroll to position [0, 0]
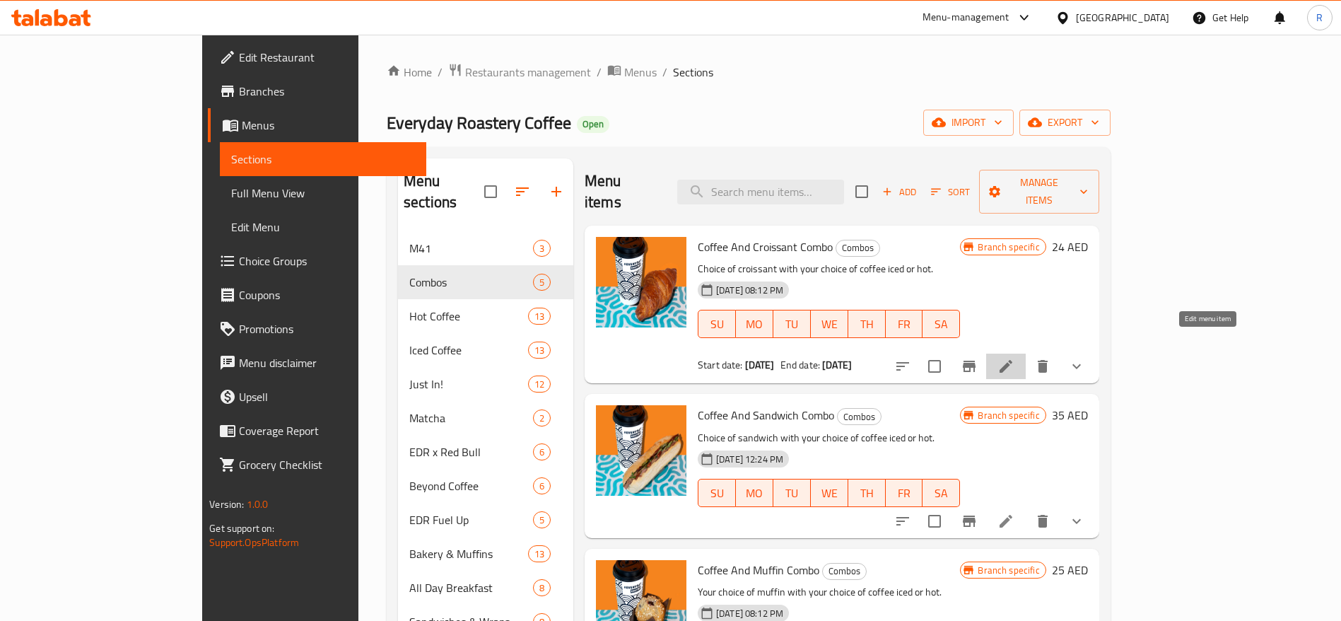
click at [1012, 360] on icon at bounding box center [1006, 366] width 13 height 13
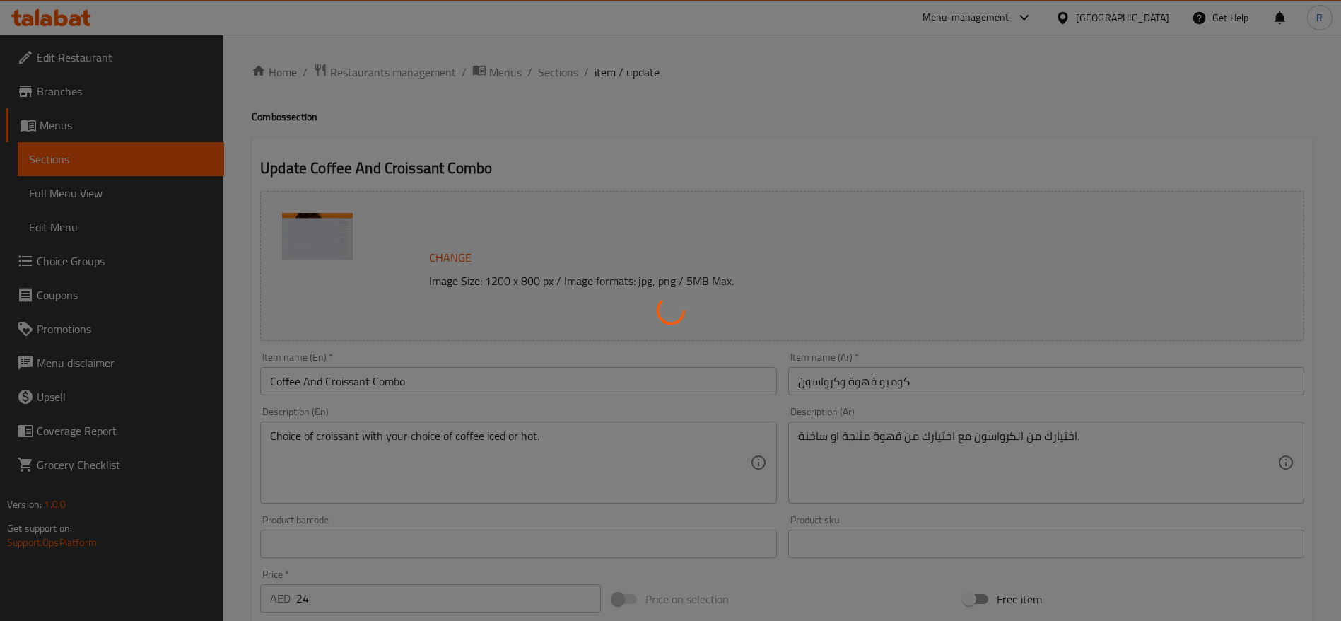
type input "اختيارك من الكرواسون"
type input "1"
type input "Choice of coffee type"
type input "1"
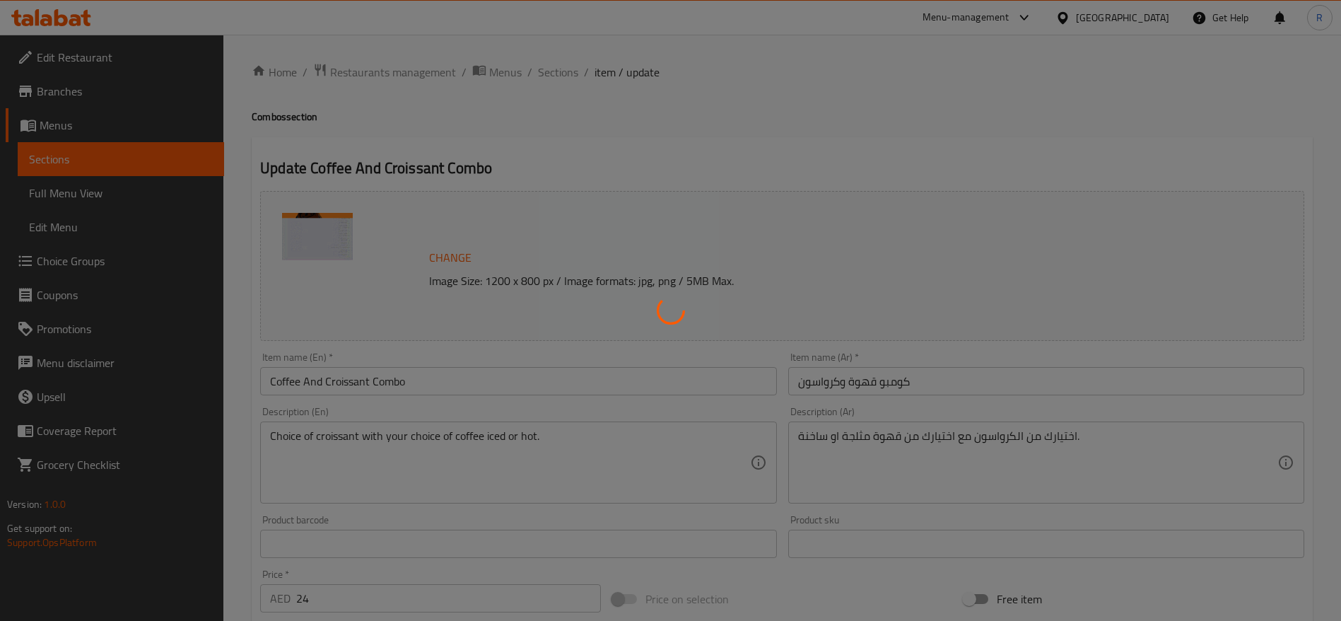
type input "1"
type input "اختيارك من القهوة:"
type input "1"
type input "اختيارك من المزيج"
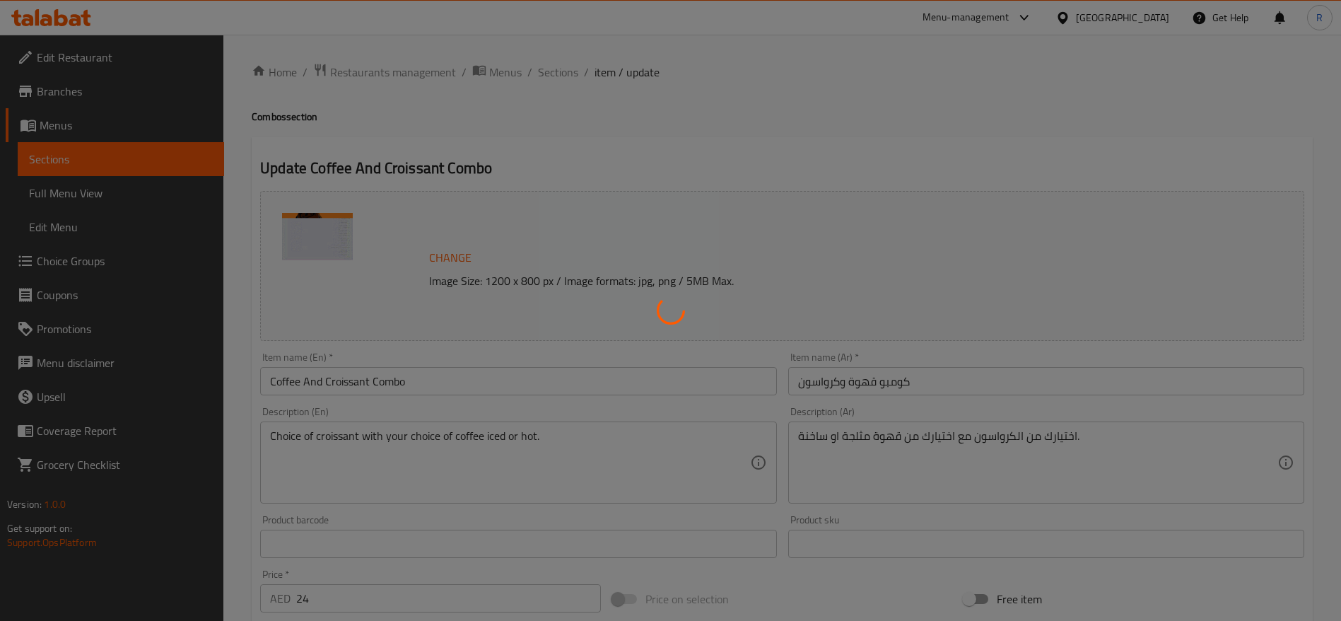
type input "1"
type input "اختيارك من الحليب"
type input "0"
type input "1"
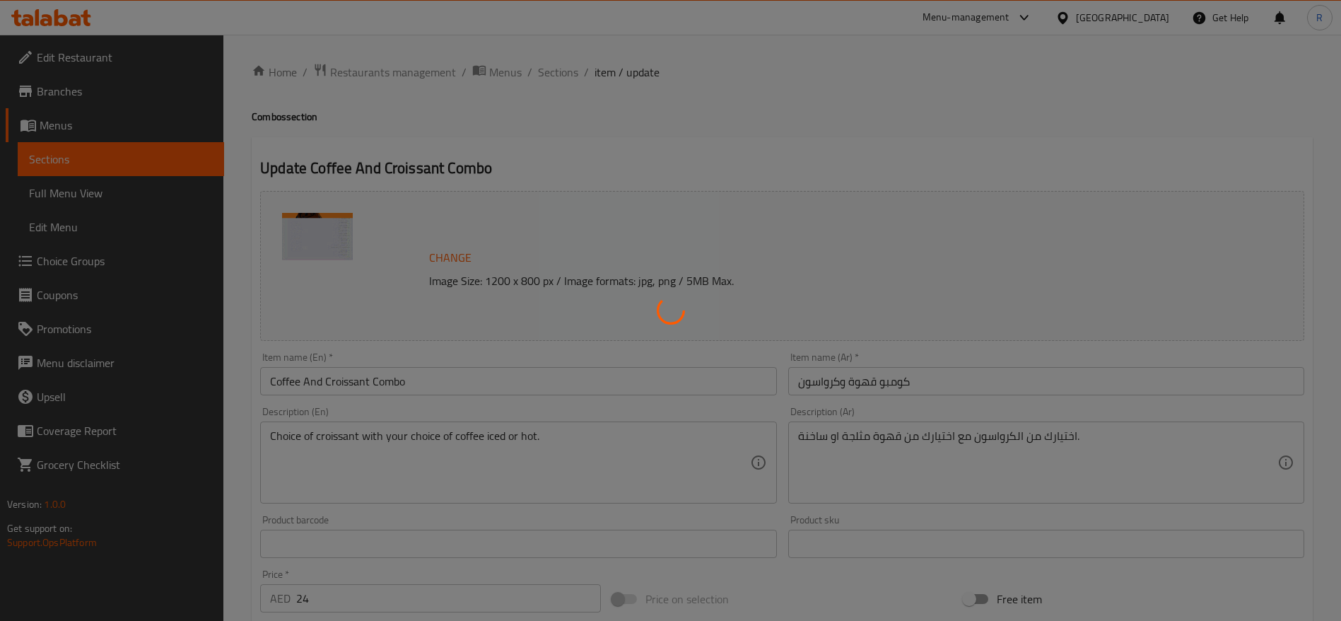
type input "إضافات"
type input "0"
type input "اختيارك من السكر"
type input "1"
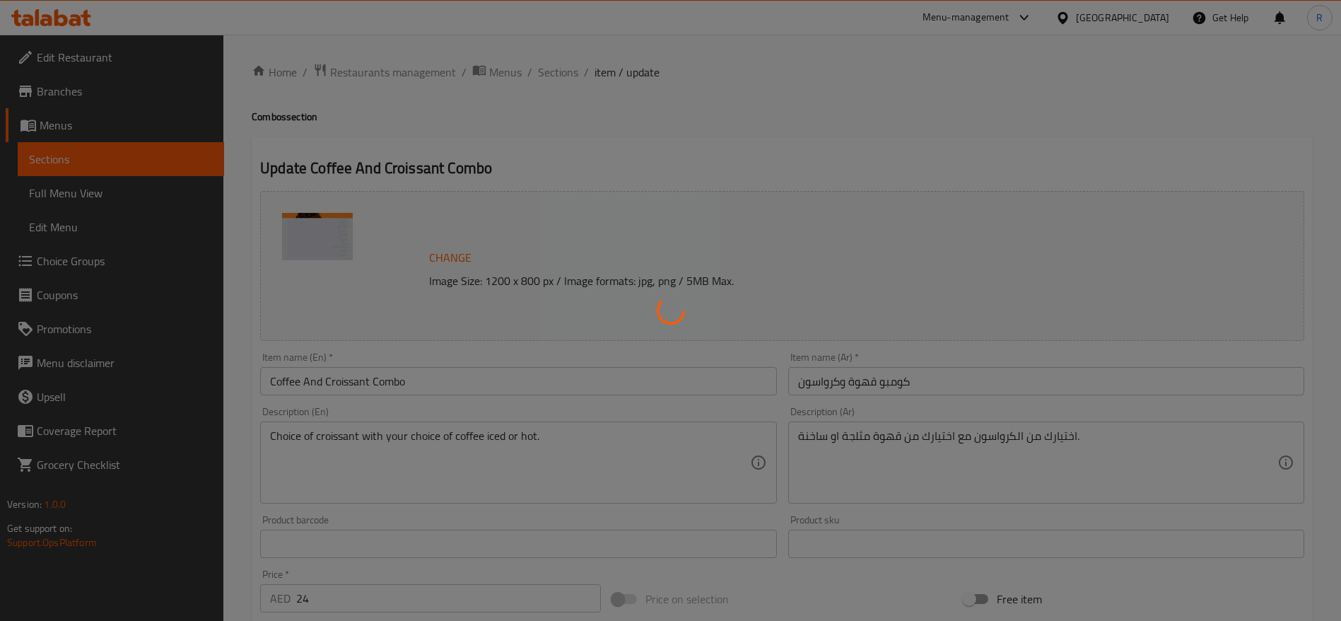
type input "1"
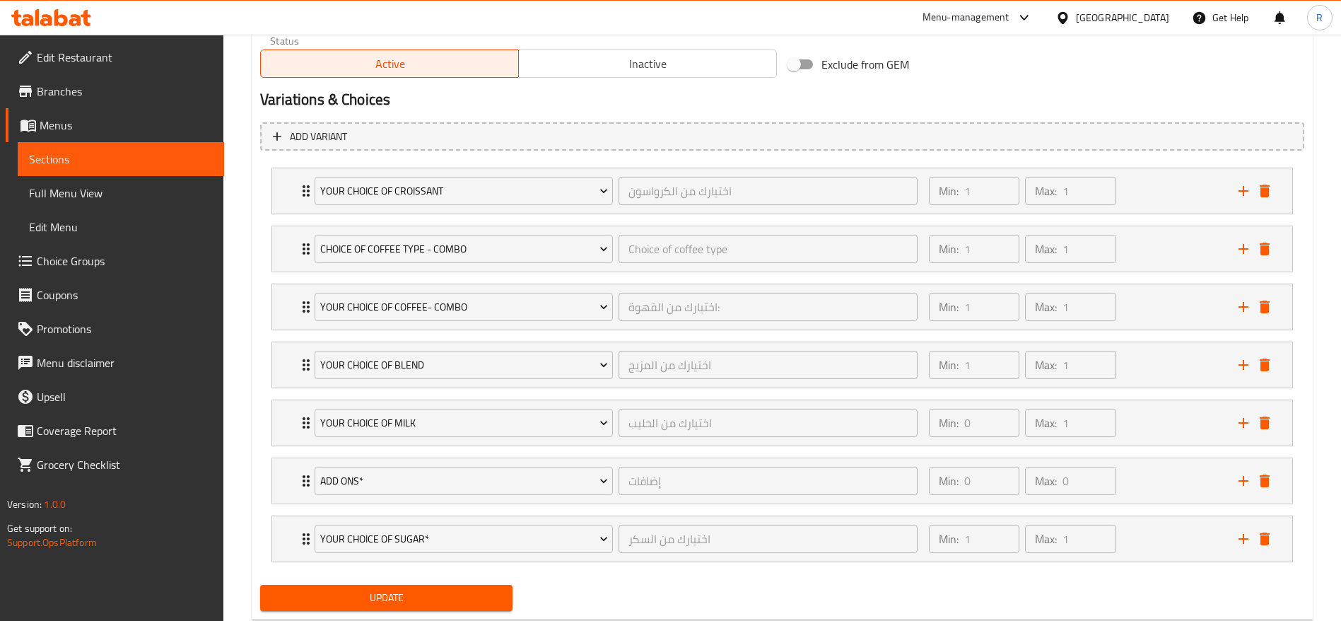
scroll to position [786, 0]
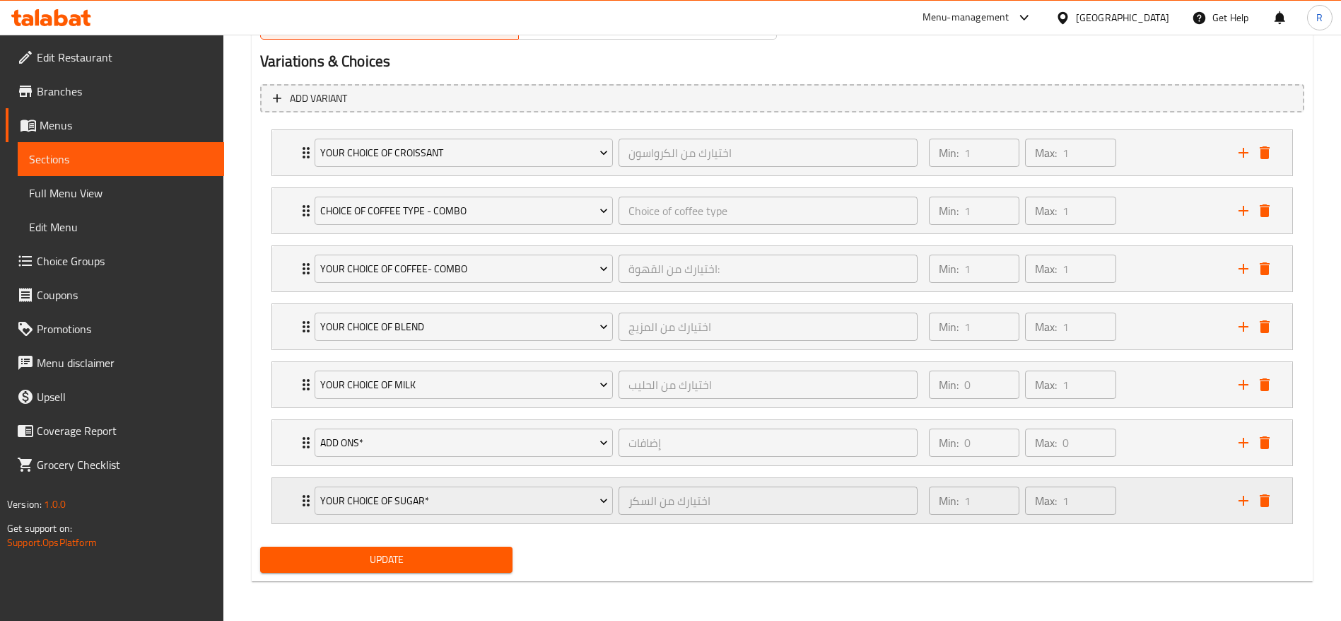
click at [308, 500] on div "Your Choice of Sugar* اختيارك من السكر ​" at bounding box center [616, 500] width 620 height 45
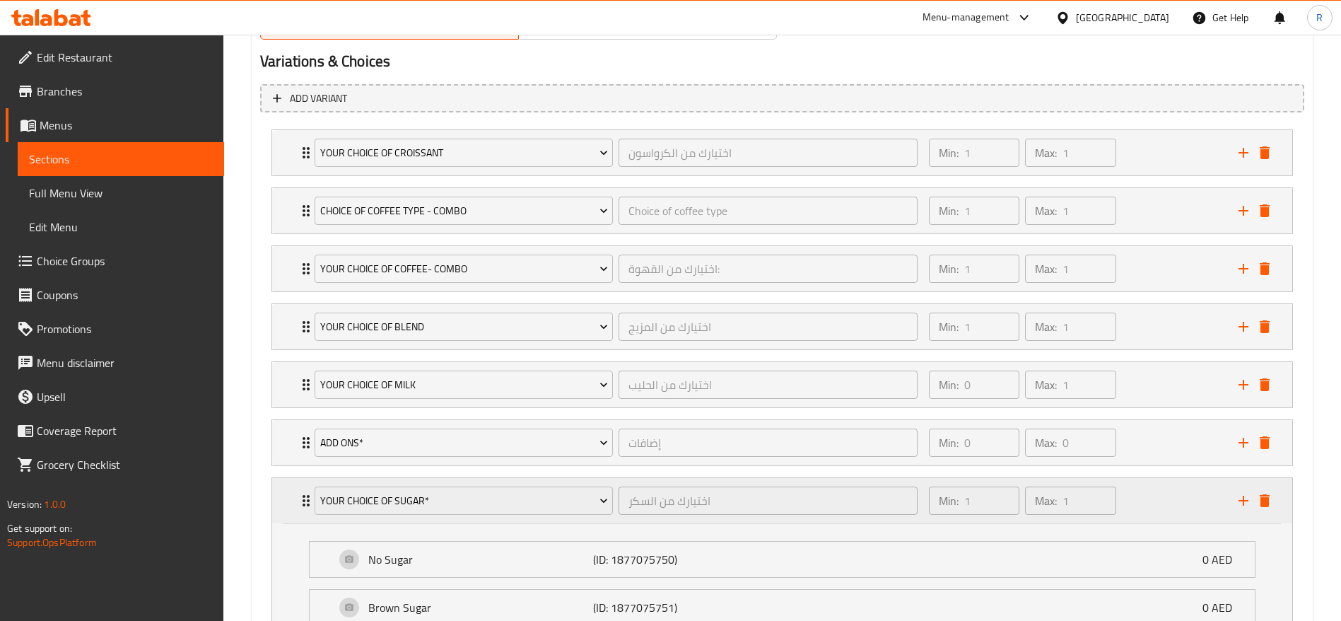
click at [297, 494] on div "Your Choice of Sugar* اختيارك من السكر ​ Min: 1 ​ Max: 1 ​" at bounding box center [782, 500] width 1020 height 45
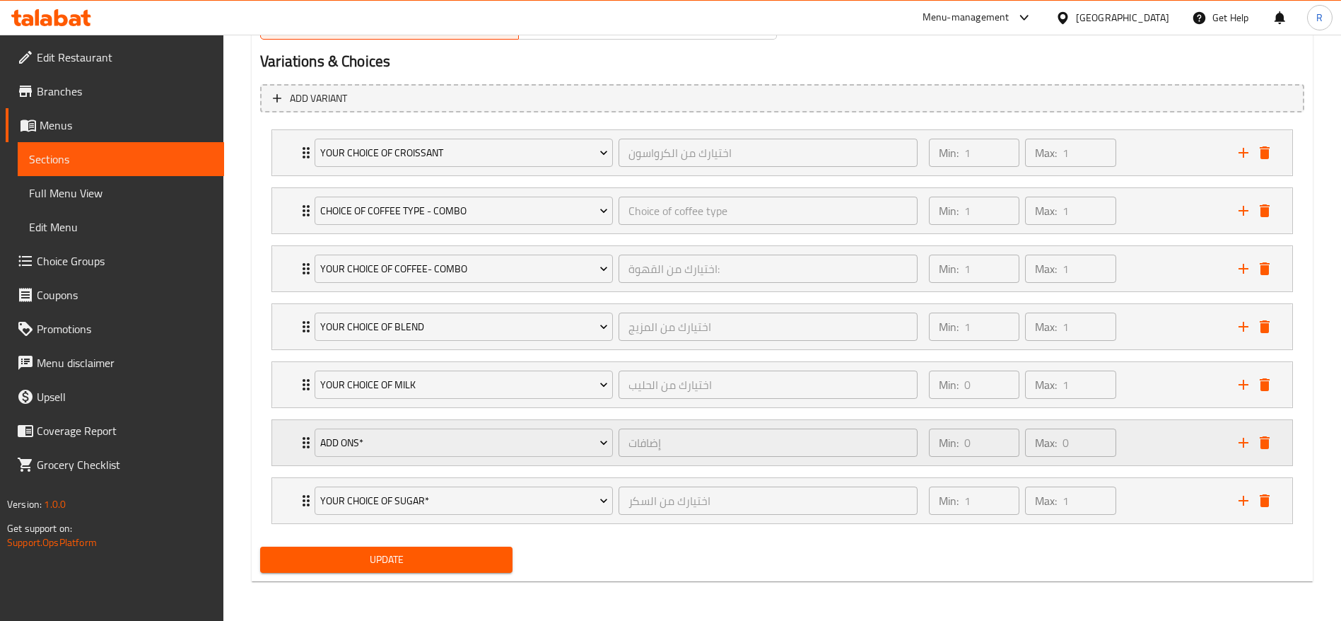
click at [301, 440] on icon "Expand" at bounding box center [306, 442] width 17 height 17
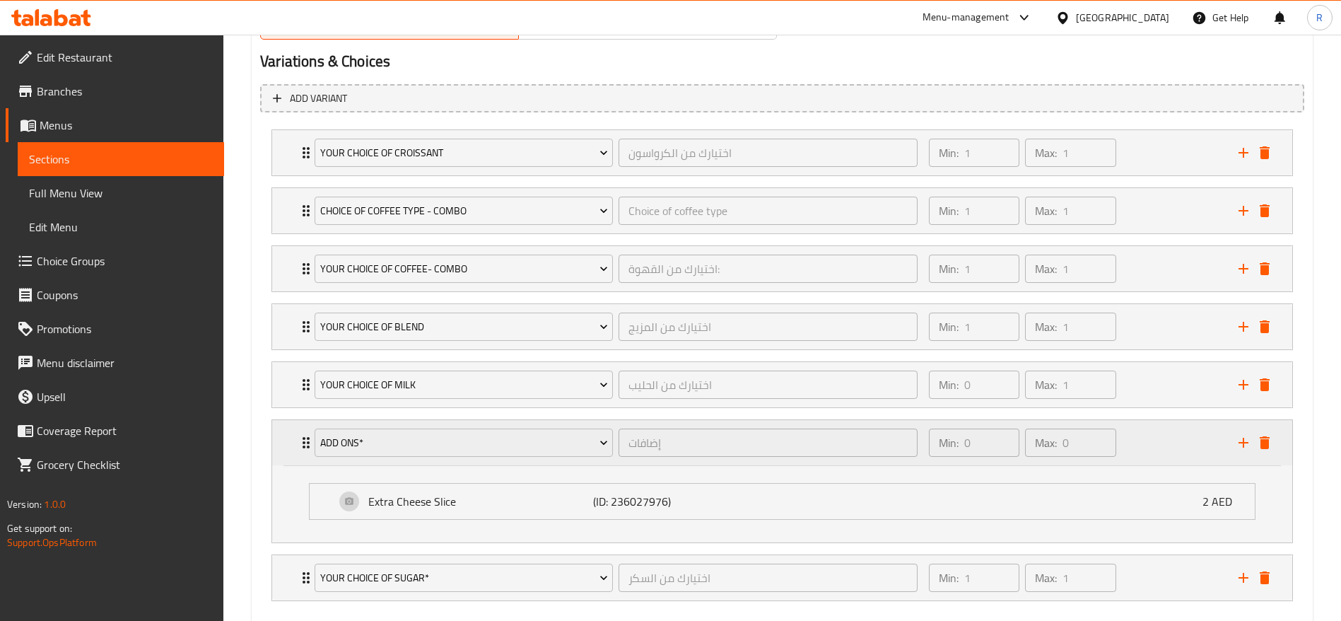
click at [1275, 438] on div "Expand" at bounding box center [1254, 442] width 42 height 21
click at [1269, 445] on icon "delete" at bounding box center [1264, 442] width 17 height 17
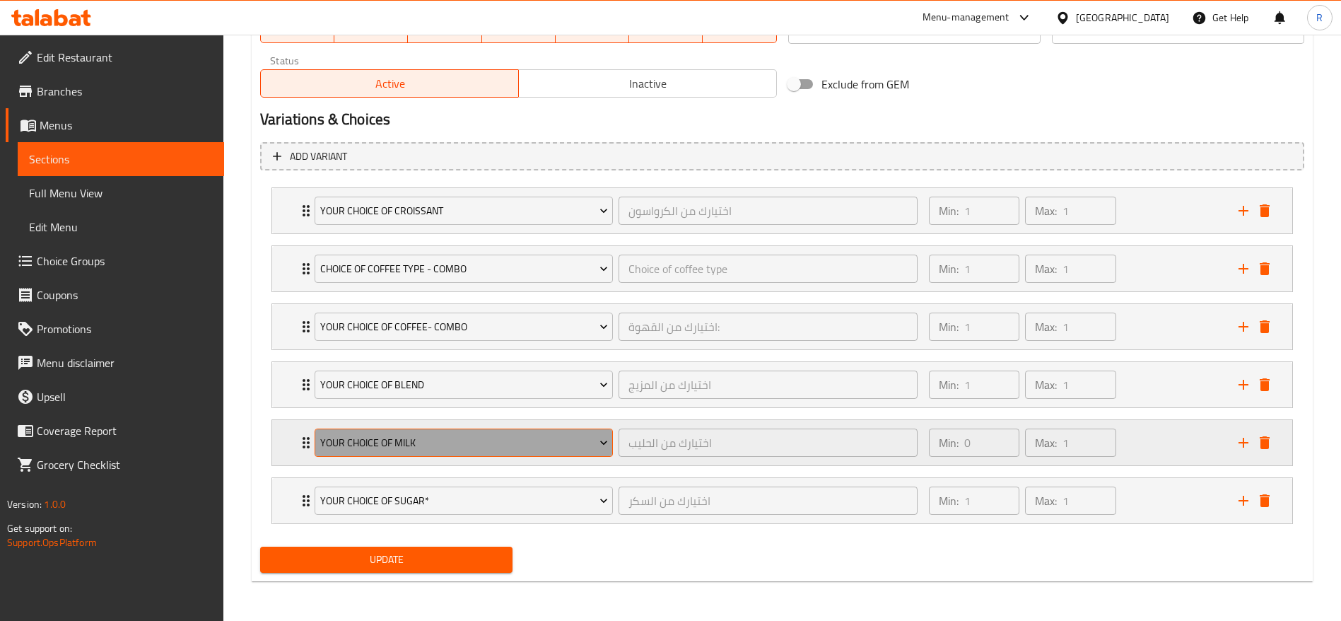
click at [541, 443] on span "Your Choice Of Milk" at bounding box center [464, 443] width 288 height 18
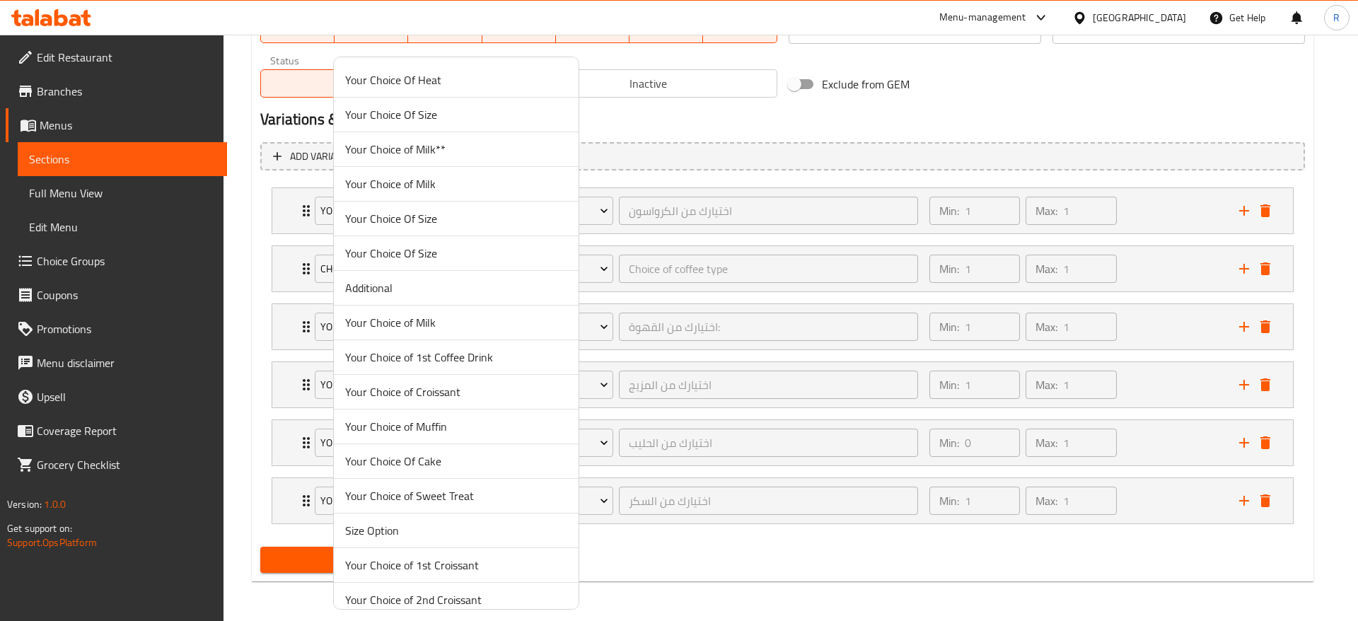
click at [663, 542] on div at bounding box center [679, 310] width 1358 height 621
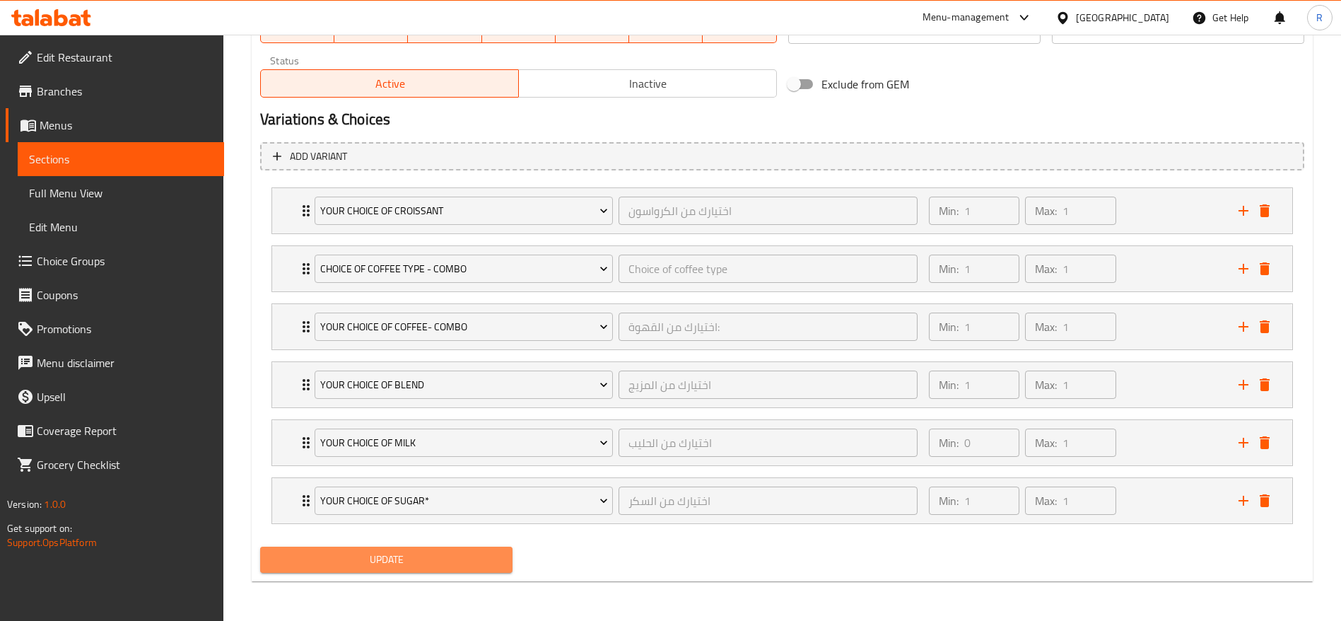
click at [454, 556] on span "Update" at bounding box center [387, 560] width 230 height 18
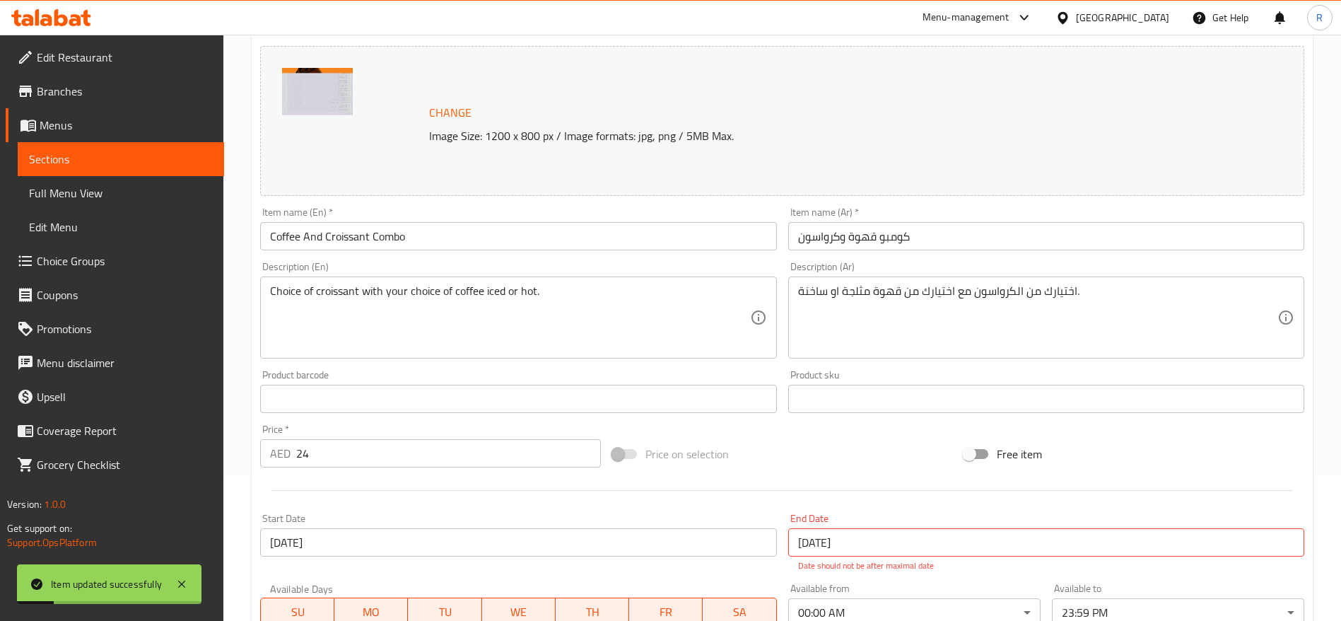
scroll to position [0, 0]
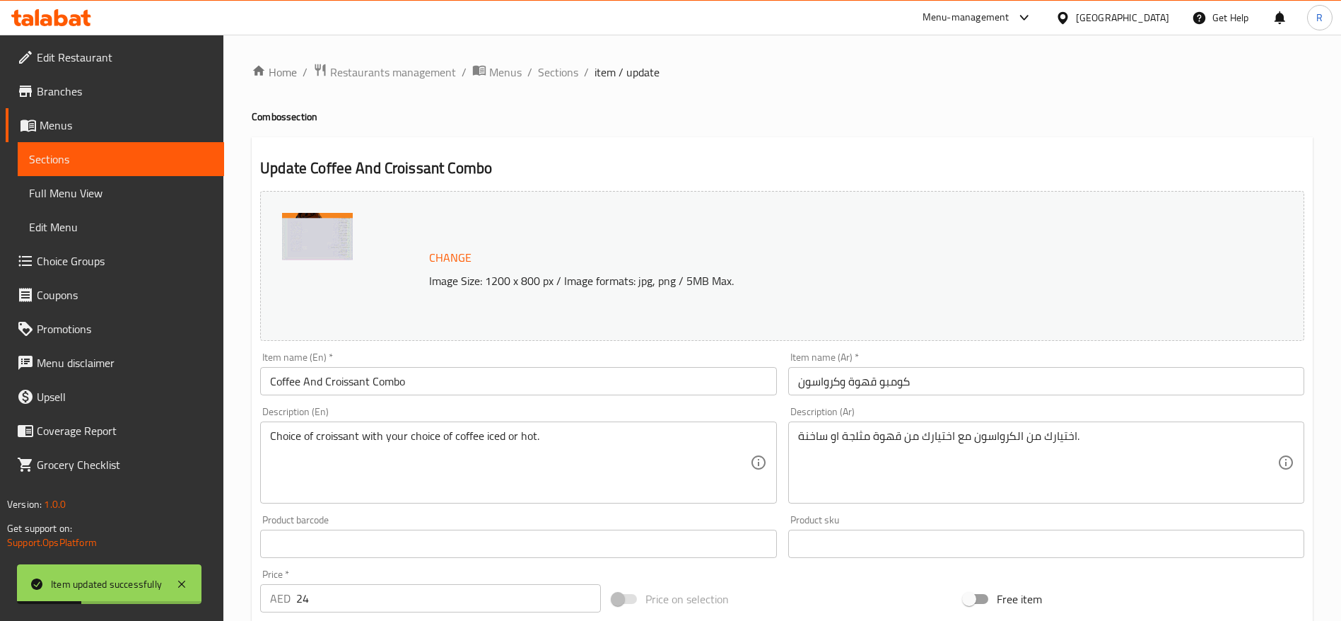
click at [559, 76] on span "Sections" at bounding box center [558, 72] width 40 height 17
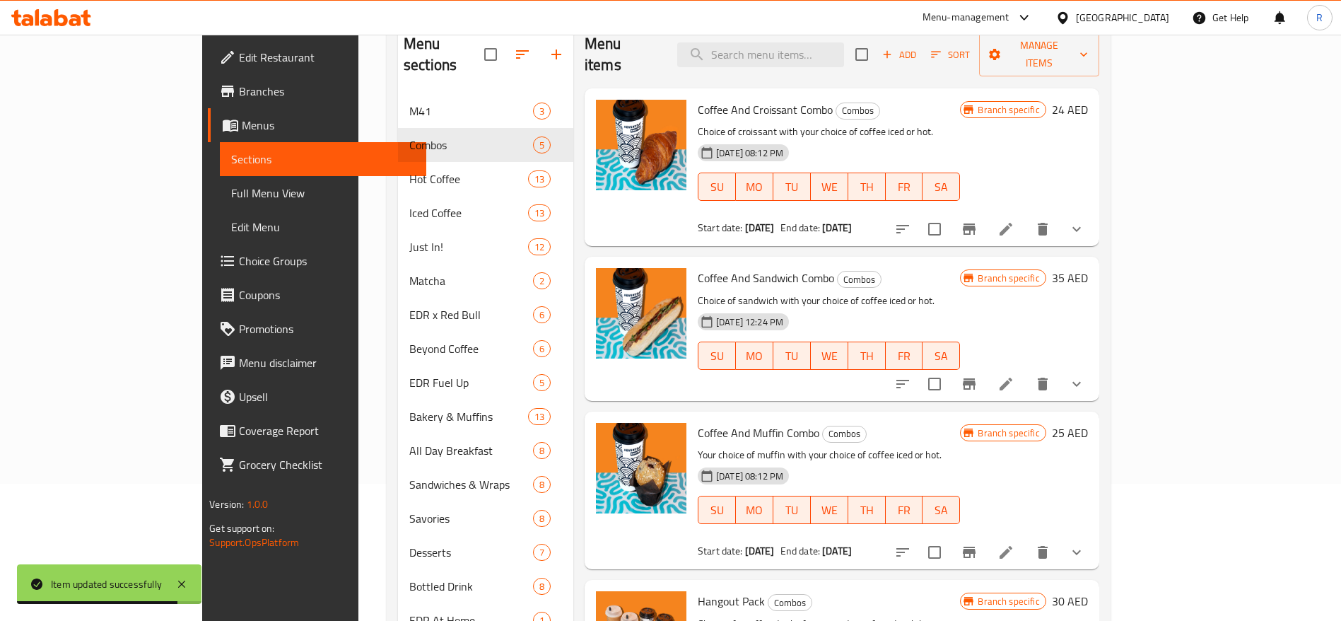
scroll to position [145, 0]
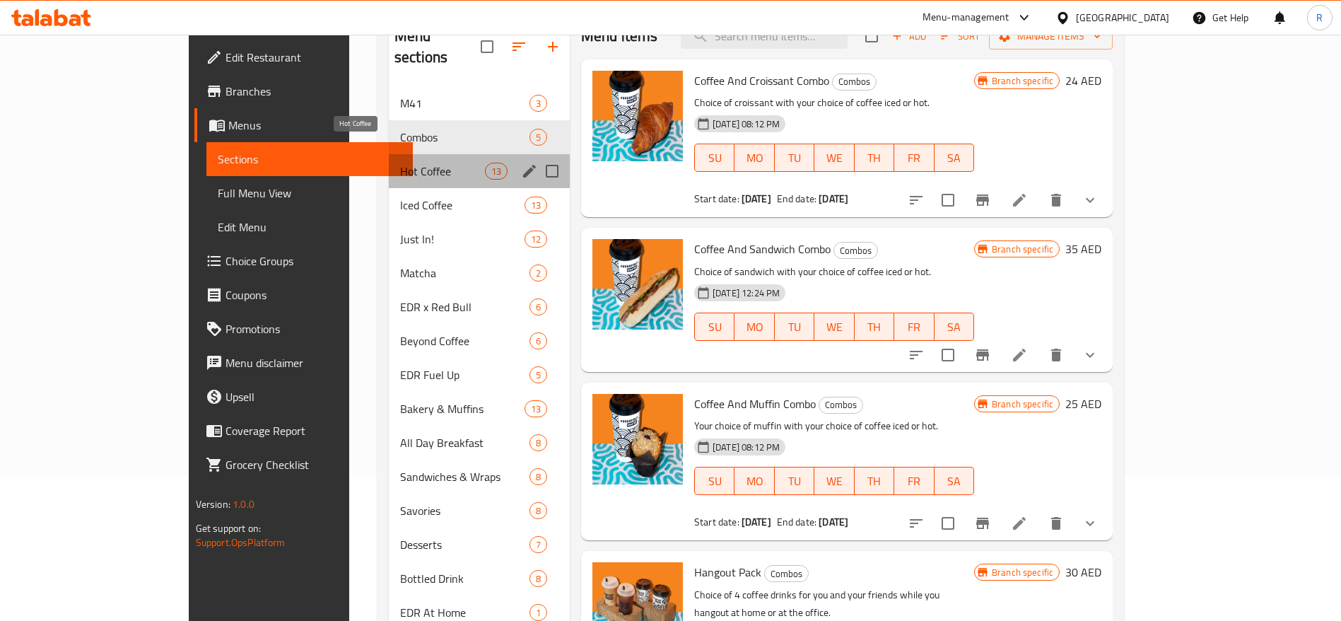
click at [400, 163] on span "Hot Coffee" at bounding box center [442, 171] width 85 height 17
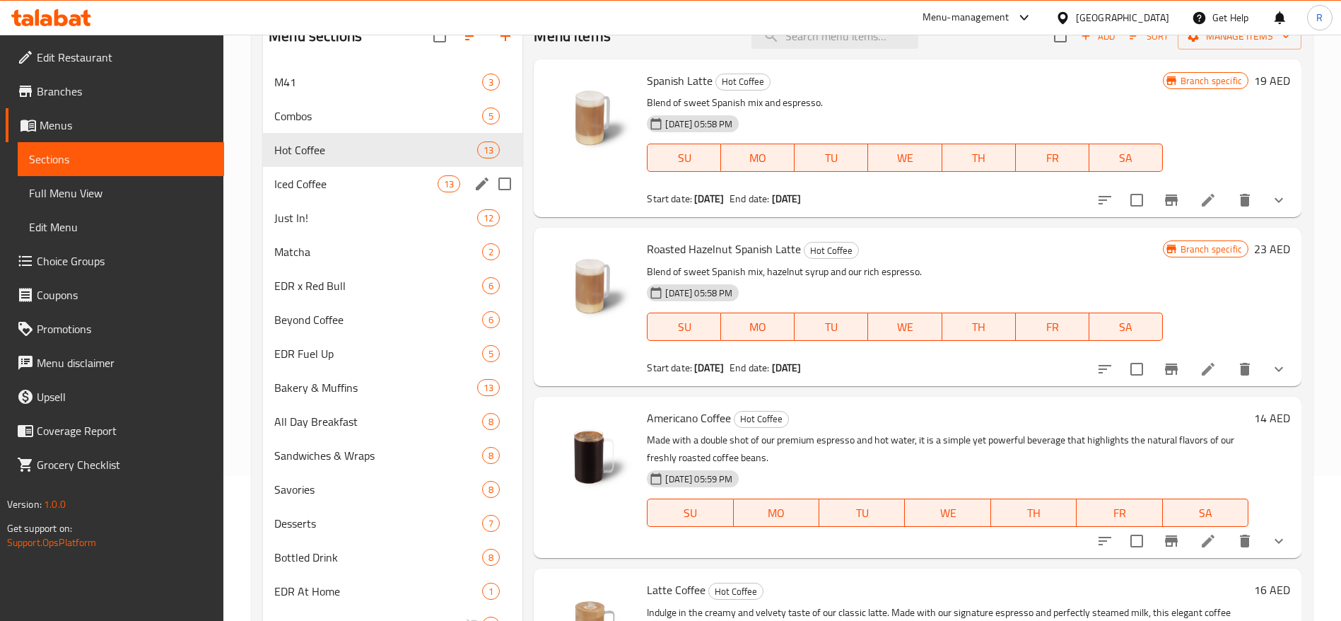
click at [365, 185] on span "Iced Coffee" at bounding box center [355, 183] width 163 height 17
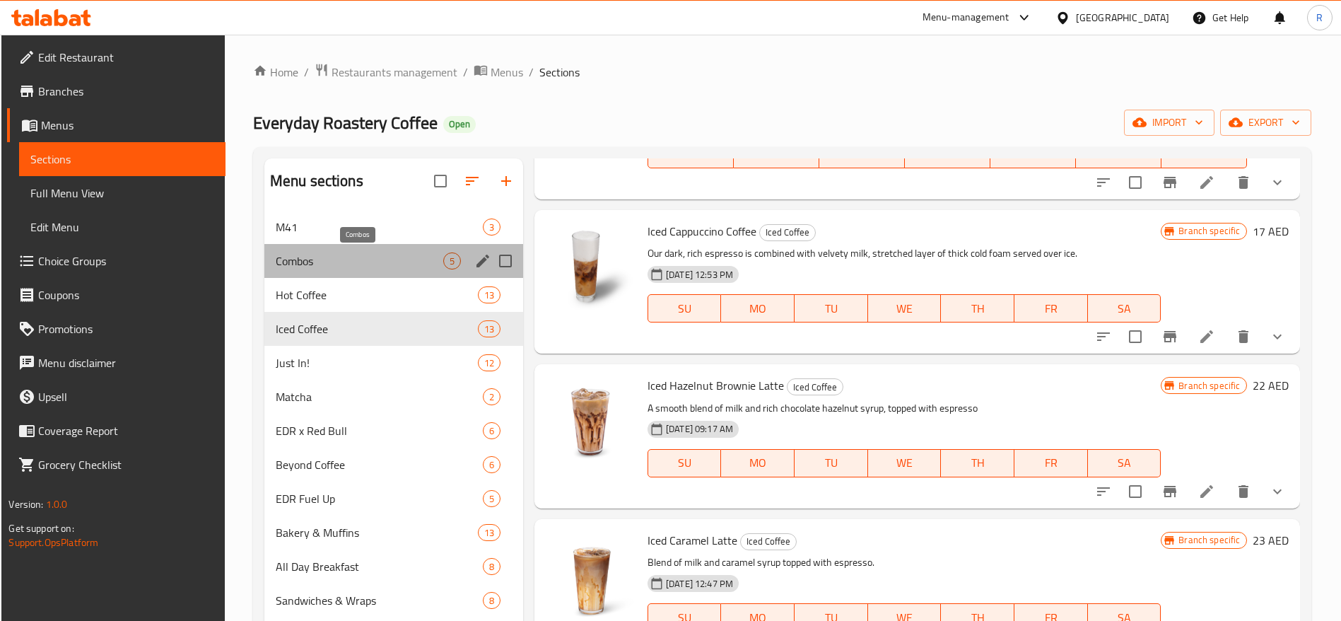
click at [344, 262] on span "Combos" at bounding box center [360, 260] width 168 height 17
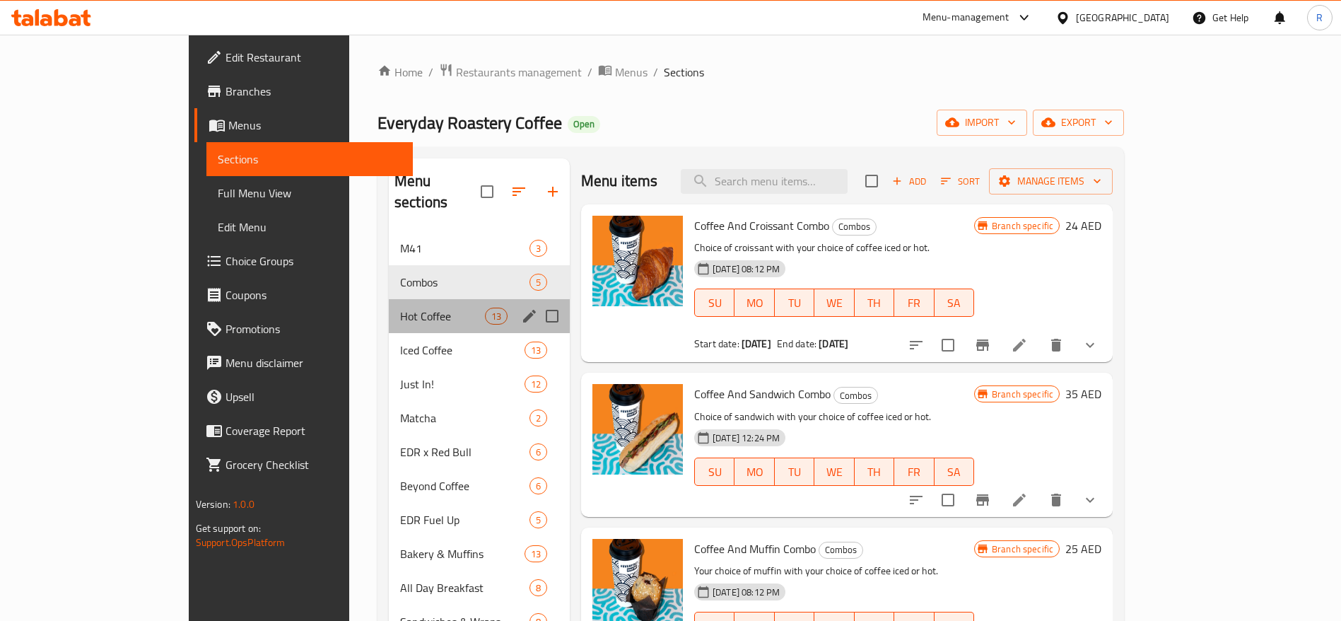
click at [389, 299] on div "Hot Coffee 13" at bounding box center [479, 316] width 181 height 34
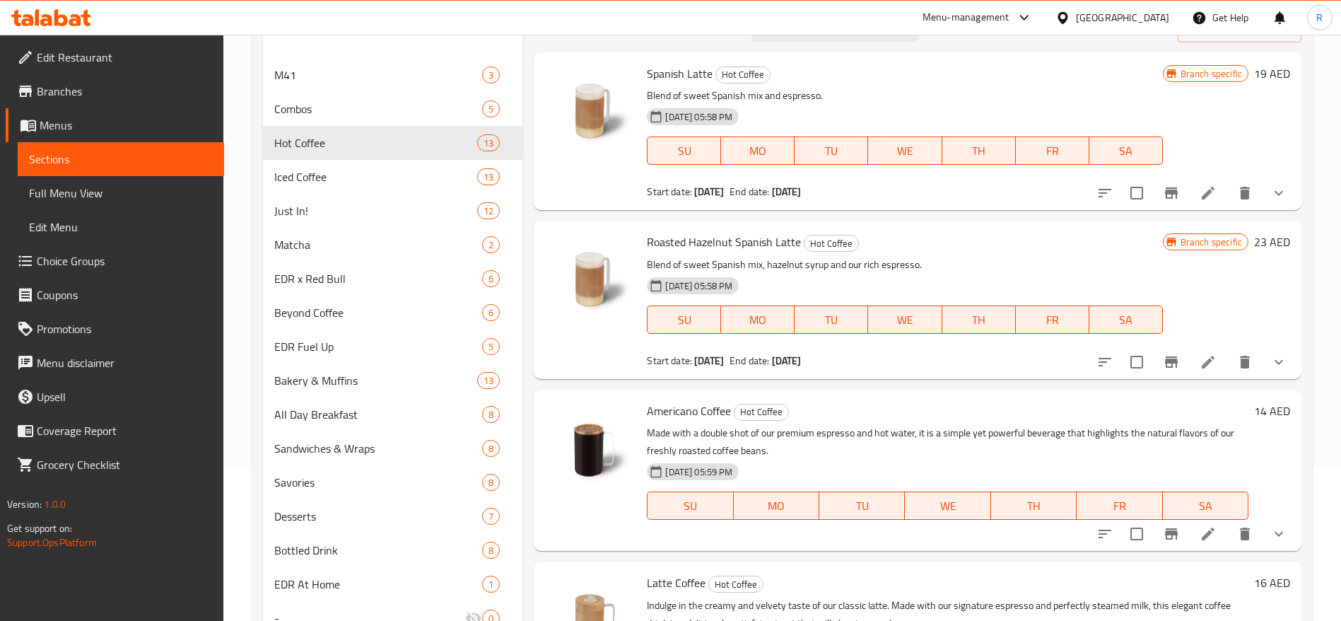
scroll to position [158, 0]
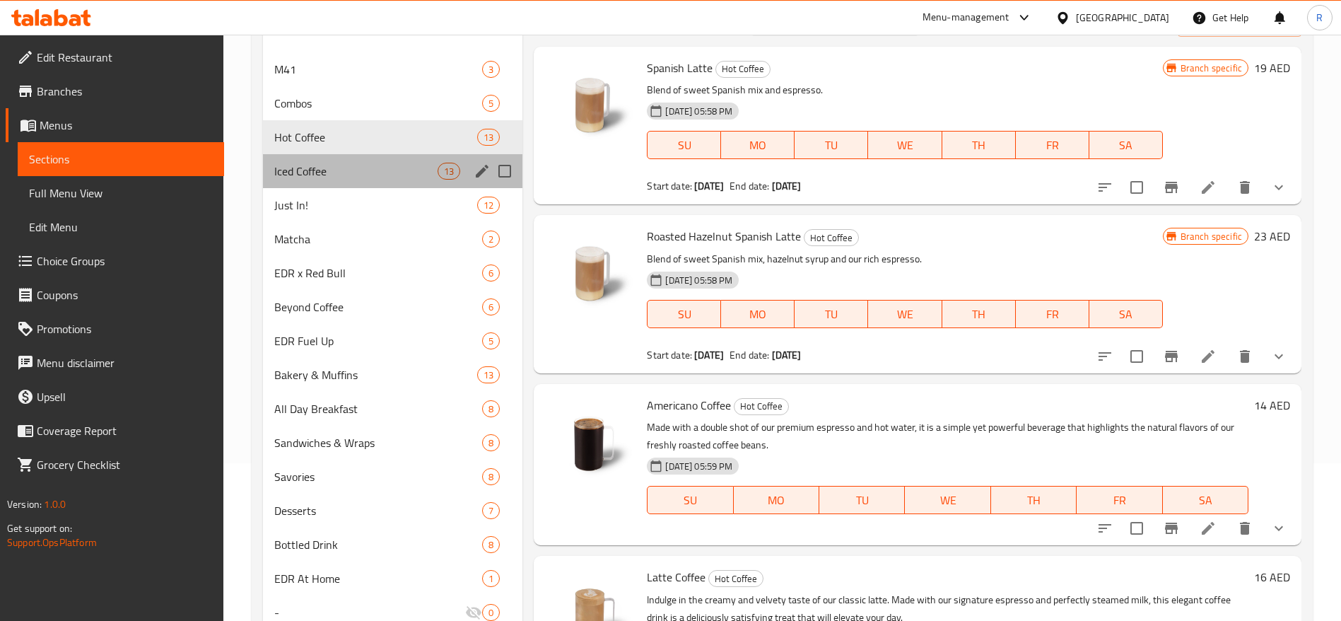
click at [370, 182] on div "Iced Coffee 13" at bounding box center [392, 171] width 259 height 34
